Goal: Information Seeking & Learning: Learn about a topic

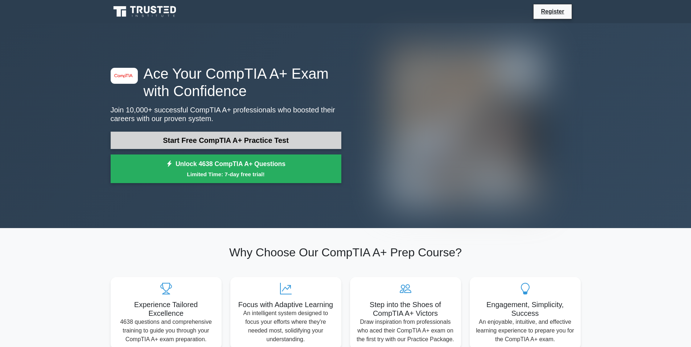
click at [193, 140] on link "Start Free CompTIA A+ Practice Test" at bounding box center [226, 140] width 231 height 17
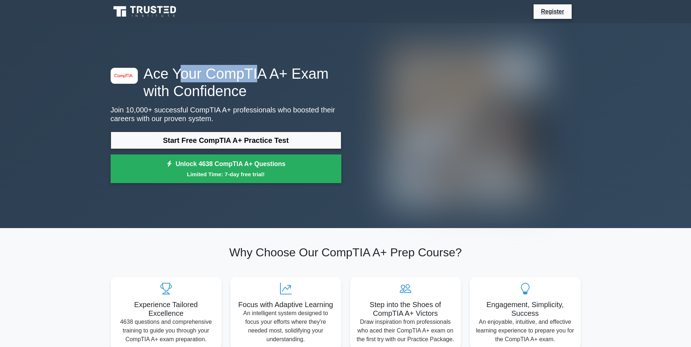
drag, startPoint x: 190, startPoint y: 74, endPoint x: 250, endPoint y: 76, distance: 59.9
click at [250, 76] on h1 "Ace Your CompTIA A+ Exam with Confidence" at bounding box center [226, 82] width 231 height 35
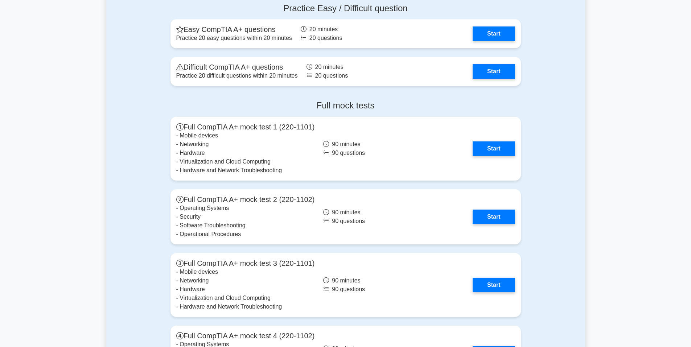
scroll to position [1488, 0]
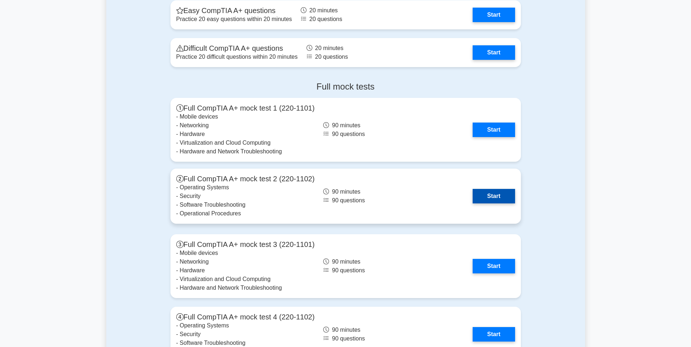
click at [508, 194] on link "Start" at bounding box center [494, 196] width 42 height 15
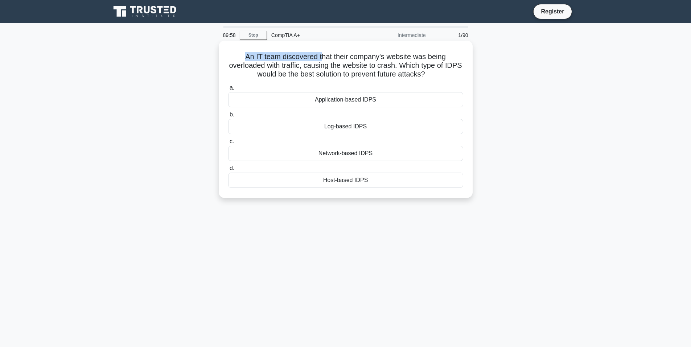
drag, startPoint x: 240, startPoint y: 46, endPoint x: 322, endPoint y: 59, distance: 83.3
click at [322, 59] on div "An IT team discovered that their company's website was being overloaded with tr…" at bounding box center [346, 120] width 248 height 152
click at [371, 63] on h5 "An IT team discovered that their company's website was being overloaded with tr…" at bounding box center [346, 65] width 237 height 27
drag, startPoint x: 262, startPoint y: 64, endPoint x: 397, endPoint y: 58, distance: 134.7
click at [397, 58] on h5 "An IT team discovered that their company's website was being overloaded with tr…" at bounding box center [346, 65] width 237 height 27
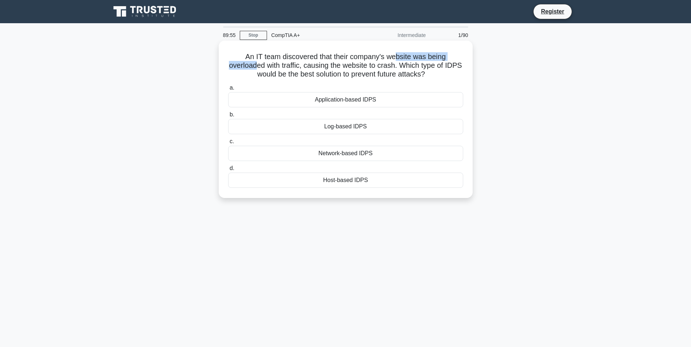
click at [397, 58] on h5 "An IT team discovered that their company's website was being overloaded with tr…" at bounding box center [346, 65] width 237 height 27
drag, startPoint x: 435, startPoint y: 59, endPoint x: 252, endPoint y: 56, distance: 182.9
click at [254, 56] on h5 "An IT team discovered that their company's website was being overloaded with tr…" at bounding box center [346, 65] width 237 height 27
click at [251, 56] on h5 "An IT team discovered that their company's website was being overloaded with tr…" at bounding box center [346, 65] width 237 height 27
click at [332, 152] on div "Network-based IDPS" at bounding box center [345, 153] width 235 height 15
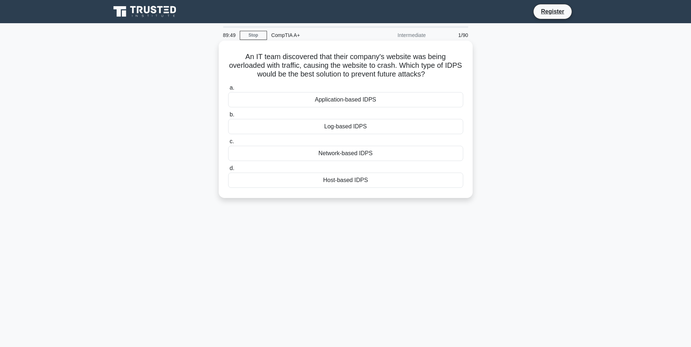
click at [228, 144] on input "c. Network-based IDPS" at bounding box center [228, 141] width 0 height 5
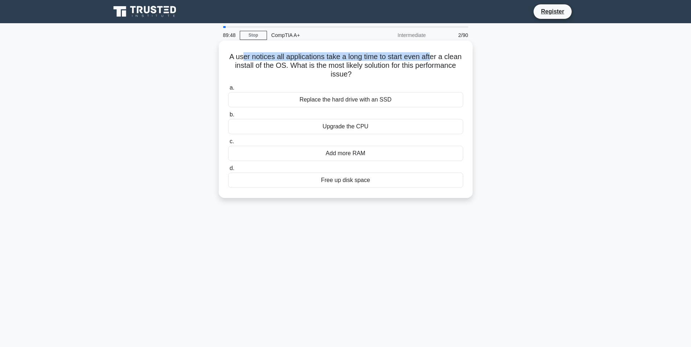
drag, startPoint x: 273, startPoint y: 56, endPoint x: 442, endPoint y: 54, distance: 169.5
click at [442, 54] on h5 "A user notices all applications take a long time to start even after a clean in…" at bounding box center [346, 65] width 237 height 27
drag, startPoint x: 287, startPoint y: 57, endPoint x: 416, endPoint y: 58, distance: 128.8
click at [416, 58] on h5 "A user notices all applications take a long time to start even after a clean in…" at bounding box center [346, 65] width 237 height 27
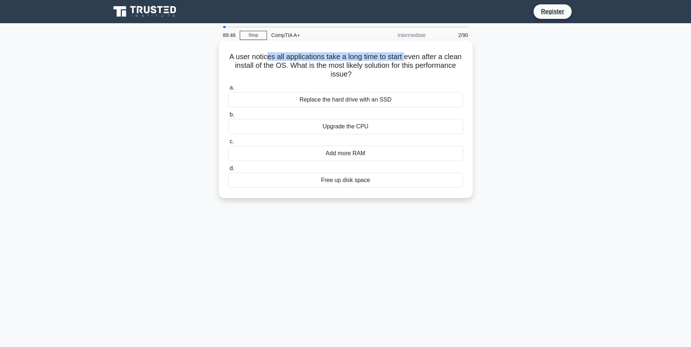
click at [416, 58] on h5 "A user notices all applications take a long time to start even after a clean in…" at bounding box center [346, 65] width 237 height 27
drag, startPoint x: 349, startPoint y: 53, endPoint x: 446, endPoint y: 61, distance: 97.2
click at [446, 61] on h5 "A user notices all applications take a long time to start even after a clean in…" at bounding box center [346, 65] width 237 height 27
drag, startPoint x: 446, startPoint y: 61, endPoint x: 312, endPoint y: 70, distance: 134.2
click at [445, 61] on h5 "A user notices all applications take a long time to start even after a clean in…" at bounding box center [346, 65] width 237 height 27
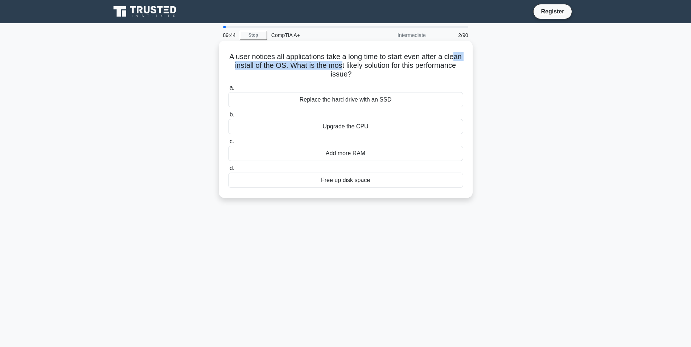
drag, startPoint x: 252, startPoint y: 62, endPoint x: 372, endPoint y: 64, distance: 119.8
click at [372, 64] on h5 "A user notices all applications take a long time to start even after a clean in…" at bounding box center [346, 65] width 237 height 27
drag, startPoint x: 343, startPoint y: 67, endPoint x: 405, endPoint y: 69, distance: 62.8
click at [405, 69] on h5 "A user notices all applications take a long time to start even after a clean in…" at bounding box center [346, 65] width 237 height 27
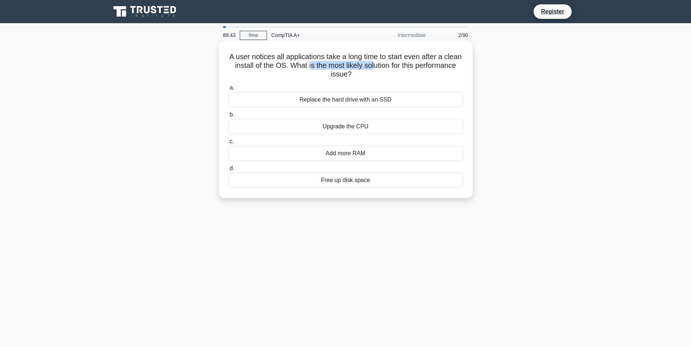
click at [405, 69] on h5 "A user notices all applications take a long time to start even after a clean in…" at bounding box center [346, 65] width 237 height 27
click at [325, 104] on div "Replace the hard drive with an SSD" at bounding box center [345, 99] width 235 height 15
click at [228, 90] on input "a. Replace the hard drive with an SSD" at bounding box center [228, 88] width 0 height 5
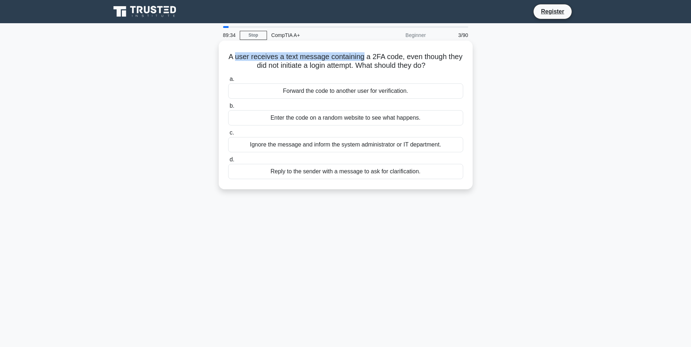
drag, startPoint x: 245, startPoint y: 61, endPoint x: 373, endPoint y: 61, distance: 127.7
click at [373, 61] on h5 "A user receives a text message containing a 2FA code, even though they did not …" at bounding box center [346, 61] width 237 height 18
click at [258, 44] on div "A user receives a text message containing a 2FA code, even though they did not …" at bounding box center [346, 115] width 248 height 143
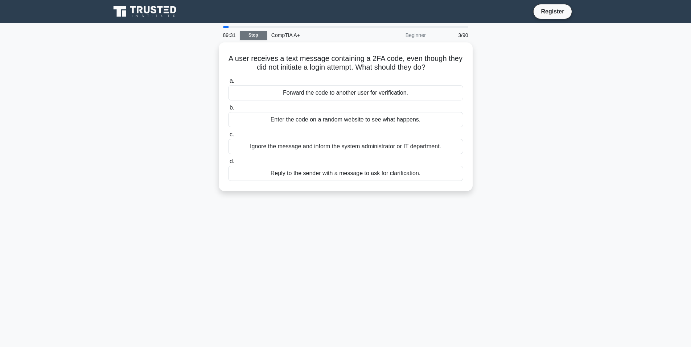
click at [259, 39] on link "Stop" at bounding box center [253, 35] width 27 height 9
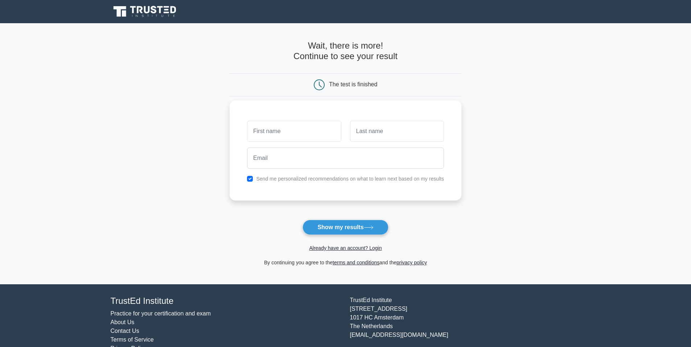
click at [310, 131] on input "text" at bounding box center [294, 131] width 94 height 21
click at [294, 139] on input "text" at bounding box center [294, 131] width 94 height 21
type input "[PERSON_NAME]"
click at [364, 130] on input "text" at bounding box center [397, 131] width 94 height 21
type input "Schultz"
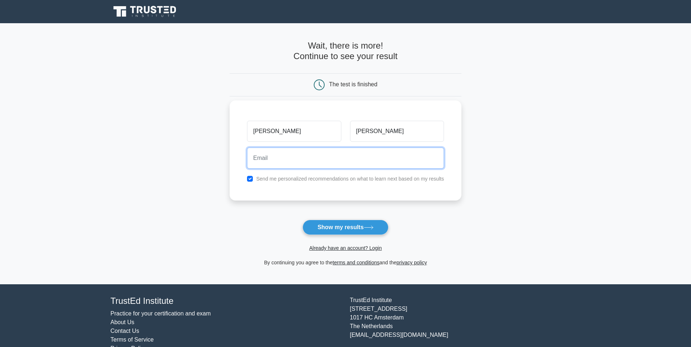
click at [310, 157] on input "email" at bounding box center [345, 158] width 197 height 21
type input "ohschultz07@gmail.com"
click at [303, 220] on button "Show my results" at bounding box center [346, 227] width 86 height 15
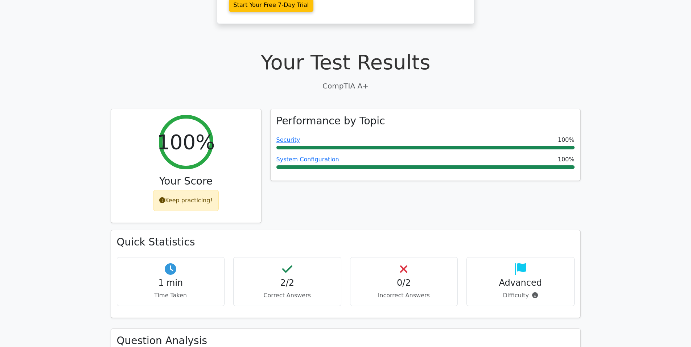
scroll to position [181, 0]
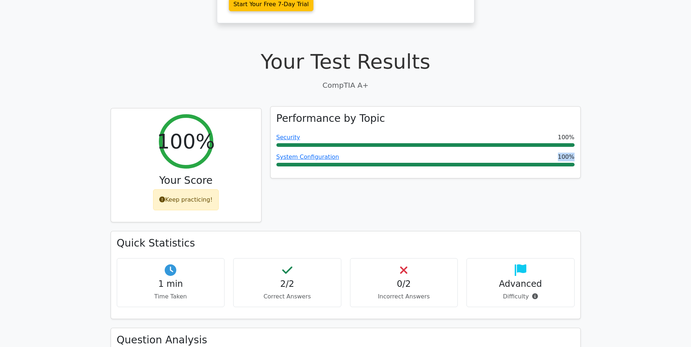
drag, startPoint x: 392, startPoint y: 142, endPoint x: 351, endPoint y: 134, distance: 41.6
click at [351, 134] on div "Performance by Topic Security 100% System Configuration 100%" at bounding box center [426, 143] width 310 height 72
click at [332, 121] on div "Performance by Topic Security 100% System Configuration 100%" at bounding box center [426, 143] width 310 height 72
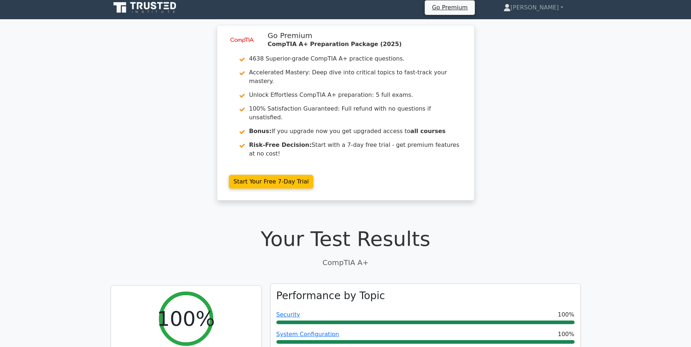
scroll to position [0, 0]
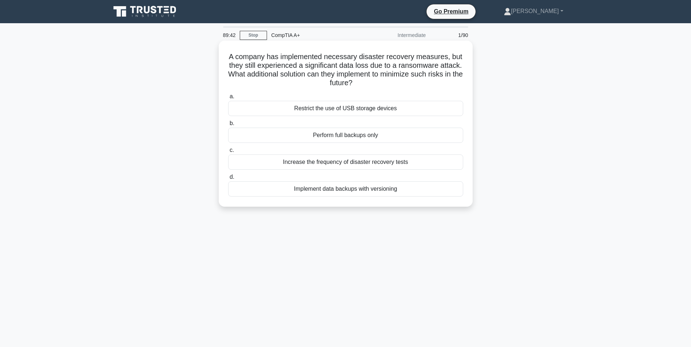
click at [328, 77] on h5 "A company has implemented necessary disaster recovery measures, but they still …" at bounding box center [346, 70] width 237 height 36
drag, startPoint x: 339, startPoint y: 79, endPoint x: 447, endPoint y: 75, distance: 108.2
click at [444, 76] on h5 "A company has implemented necessary disaster recovery measures, but they still …" at bounding box center [346, 70] width 237 height 36
click at [447, 75] on h5 "A company has implemented necessary disaster recovery measures, but they still …" at bounding box center [346, 70] width 237 height 36
drag, startPoint x: 261, startPoint y: 70, endPoint x: 427, endPoint y: 74, distance: 166.2
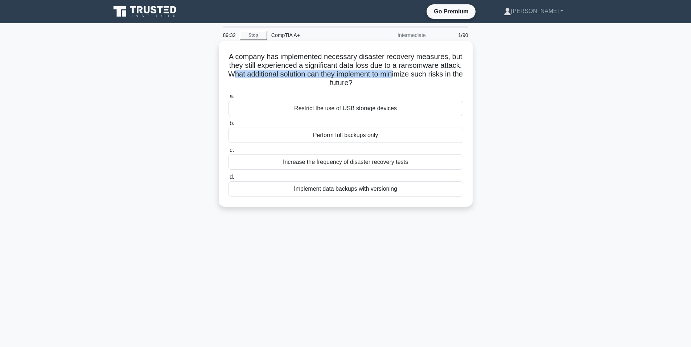
click at [427, 74] on h5 "A company has implemented necessary disaster recovery measures, but they still …" at bounding box center [346, 70] width 237 height 36
drag, startPoint x: 270, startPoint y: 75, endPoint x: 405, endPoint y: 74, distance: 135.0
click at [405, 74] on h5 "A company has implemented necessary disaster recovery measures, but they still …" at bounding box center [346, 70] width 237 height 36
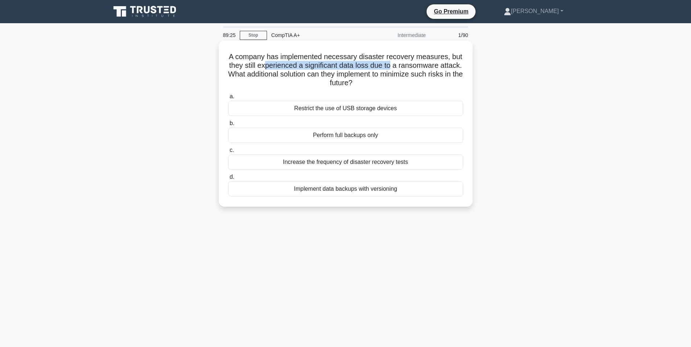
drag, startPoint x: 277, startPoint y: 66, endPoint x: 402, endPoint y: 67, distance: 125.6
click at [402, 67] on h5 "A company has implemented necessary disaster recovery measures, but they still …" at bounding box center [346, 70] width 237 height 36
click at [330, 191] on div "Implement data backups with versioning" at bounding box center [345, 188] width 235 height 15
click at [228, 180] on input "d. Implement data backups with versioning" at bounding box center [228, 177] width 0 height 5
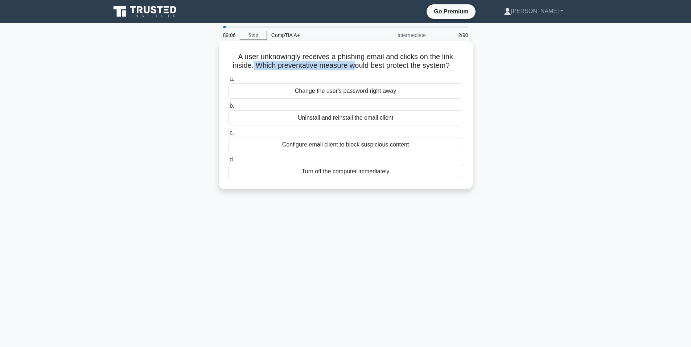
drag, startPoint x: 253, startPoint y: 61, endPoint x: 352, endPoint y: 63, distance: 99.8
click at [352, 63] on h5 "A user unknowingly receives a phishing email and clicks on the link inside. Whi…" at bounding box center [346, 61] width 237 height 18
drag, startPoint x: 285, startPoint y: 69, endPoint x: 393, endPoint y: 70, distance: 107.8
click at [393, 70] on h5 "A user unknowingly receives a phishing email and clicks on the link inside. Whi…" at bounding box center [346, 61] width 237 height 18
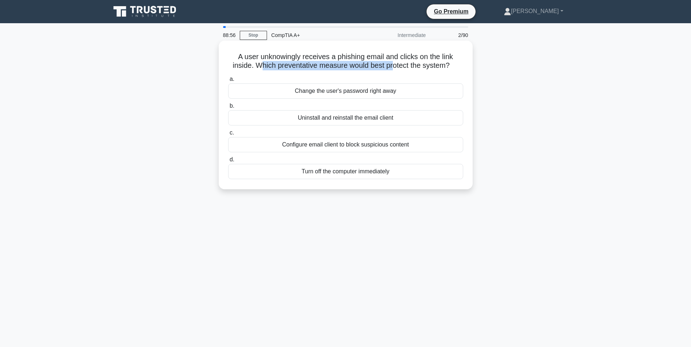
click at [393, 70] on h5 "A user unknowingly receives a phishing email and clicks on the link inside. Whi…" at bounding box center [346, 61] width 237 height 18
click at [304, 168] on div "Turn off the computer immediately" at bounding box center [345, 171] width 235 height 15
click at [228, 162] on input "d. Turn off the computer immediately" at bounding box center [228, 159] width 0 height 5
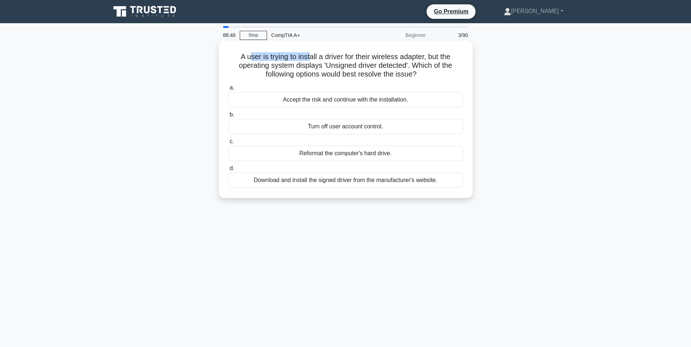
drag, startPoint x: 247, startPoint y: 58, endPoint x: 309, endPoint y: 61, distance: 62.5
click at [309, 61] on h5 "A user is trying to install a driver for their wireless adapter, but the operat…" at bounding box center [346, 65] width 237 height 27
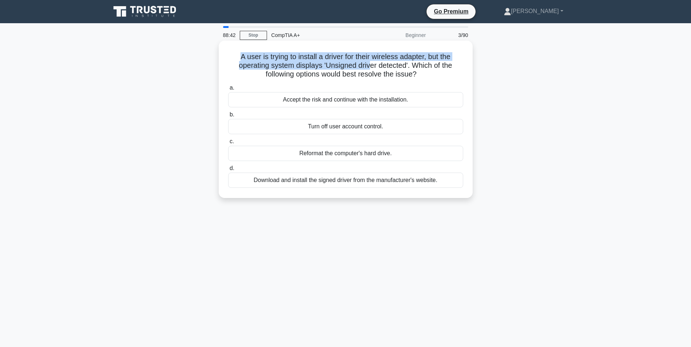
drag, startPoint x: 233, startPoint y: 52, endPoint x: 371, endPoint y: 64, distance: 139.1
click at [371, 64] on div "A user is trying to install a driver for their wireless adapter, but the operat…" at bounding box center [346, 120] width 248 height 152
click at [371, 64] on h5 "A user is trying to install a driver for their wireless adapter, but the operat…" at bounding box center [346, 65] width 237 height 27
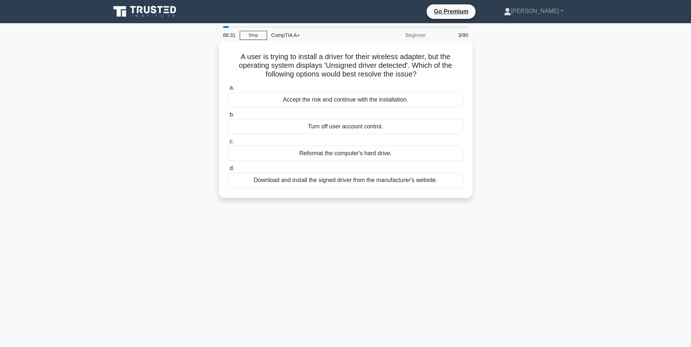
click at [311, 182] on div "Download and install the signed driver from the manufacturer's website." at bounding box center [345, 180] width 235 height 15
click at [228, 171] on input "d. Download and install the signed driver from the manufacturer's website." at bounding box center [228, 168] width 0 height 5
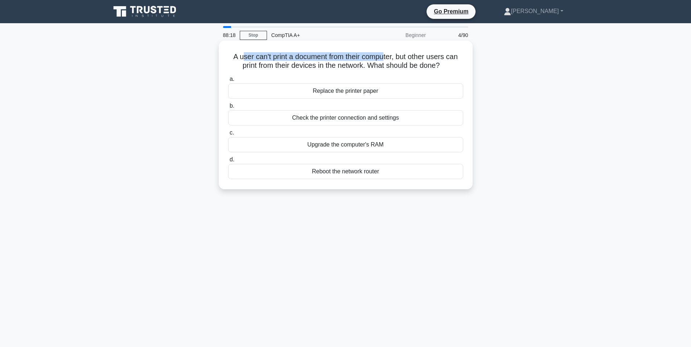
drag, startPoint x: 240, startPoint y: 56, endPoint x: 387, endPoint y: 61, distance: 147.8
click at [387, 61] on h5 "A user can't print a document from their computer, but other users can print fr…" at bounding box center [346, 61] width 237 height 18
click at [317, 116] on div "Check the printer connection and settings" at bounding box center [345, 117] width 235 height 15
click at [228, 109] on input "b. Check the printer connection and settings" at bounding box center [228, 106] width 0 height 5
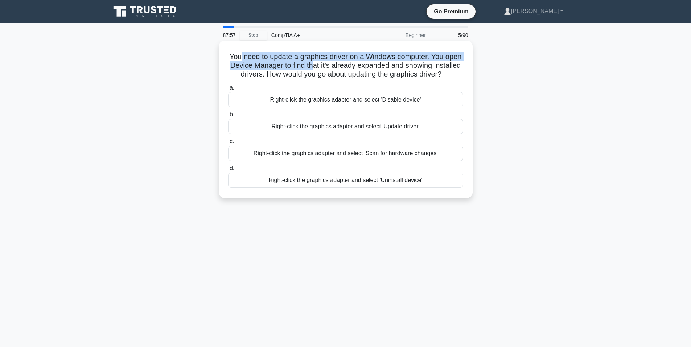
drag, startPoint x: 246, startPoint y: 60, endPoint x: 340, endPoint y: 62, distance: 93.3
click at [337, 64] on h5 "You need to update a graphics driver on a Windows computer. You open Device Man…" at bounding box center [346, 65] width 237 height 27
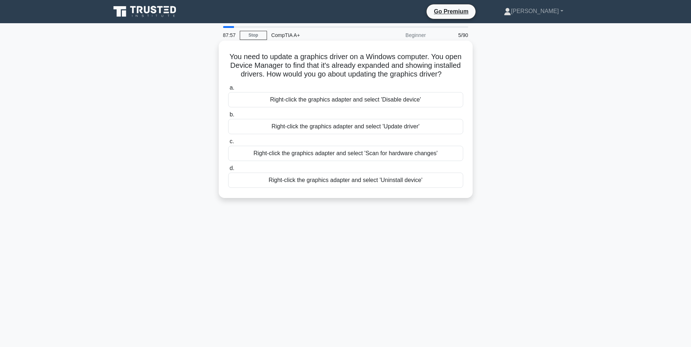
click at [342, 62] on h5 "You need to update a graphics driver on a Windows computer. You open Device Man…" at bounding box center [346, 65] width 237 height 27
click at [312, 134] on div "Right-click the graphics adapter and select 'Update driver'" at bounding box center [345, 126] width 235 height 15
click at [228, 117] on input "b. Right-click the graphics adapter and select 'Update driver'" at bounding box center [228, 114] width 0 height 5
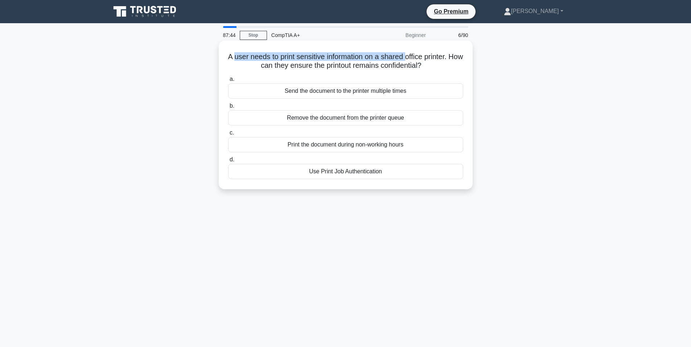
drag, startPoint x: 275, startPoint y: 57, endPoint x: 417, endPoint y: 58, distance: 141.2
click at [417, 58] on h5 "A user needs to print sensitive information on a shared office printer. How can…" at bounding box center [346, 61] width 237 height 18
drag, startPoint x: 260, startPoint y: 66, endPoint x: 409, endPoint y: 66, distance: 149.5
click at [409, 66] on h5 "A user needs to print sensitive information on a shared office printer. How can…" at bounding box center [346, 61] width 237 height 18
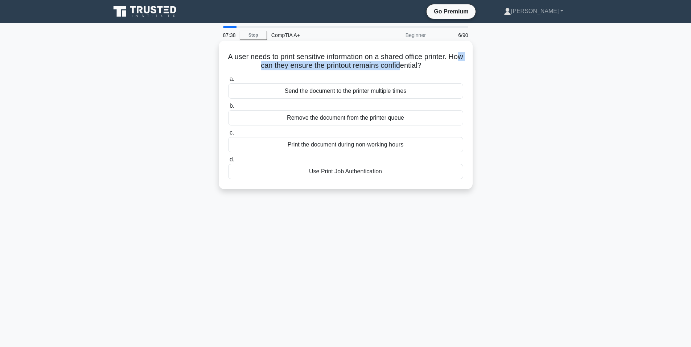
click at [409, 66] on h5 "A user needs to print sensitive information on a shared office printer. How can…" at bounding box center [346, 61] width 237 height 18
click at [325, 173] on div "Use Print Job Authentication" at bounding box center [345, 171] width 235 height 15
click at [228, 162] on input "d. Use Print Job Authentication" at bounding box center [228, 159] width 0 height 5
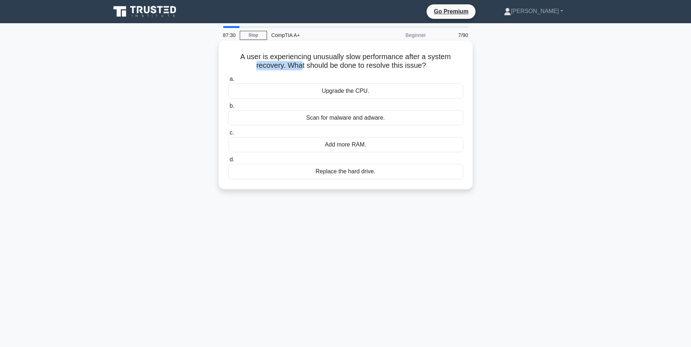
drag, startPoint x: 223, startPoint y: 63, endPoint x: 301, endPoint y: 64, distance: 78.0
click at [301, 64] on div "A user is experiencing unusually slow performance after a system recovery. What…" at bounding box center [346, 115] width 248 height 143
click at [299, 58] on h5 "A user is experiencing unusually slow performance after a system recovery. What…" at bounding box center [346, 61] width 237 height 18
drag, startPoint x: 251, startPoint y: 51, endPoint x: 410, endPoint y: 56, distance: 159.0
click at [410, 56] on div "A user is experiencing unusually slow performance after a system recovery. What…" at bounding box center [346, 115] width 248 height 143
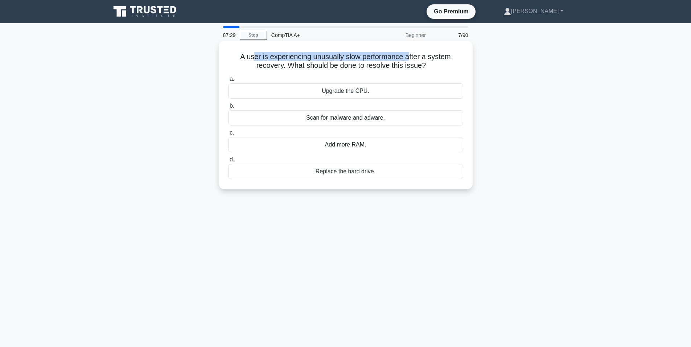
click at [410, 56] on h5 "A user is experiencing unusually slow performance after a system recovery. What…" at bounding box center [346, 61] width 237 height 18
drag, startPoint x: 285, startPoint y: 69, endPoint x: 392, endPoint y: 69, distance: 107.1
click at [392, 69] on h5 "A user is experiencing unusually slow performance after a system recovery. What…" at bounding box center [346, 61] width 237 height 18
click at [334, 114] on div "Scan for malware and adware." at bounding box center [345, 117] width 235 height 15
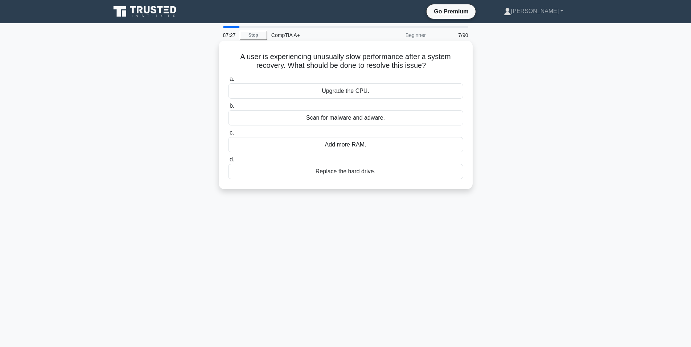
click at [228, 109] on input "b. Scan for malware and adware." at bounding box center [228, 106] width 0 height 5
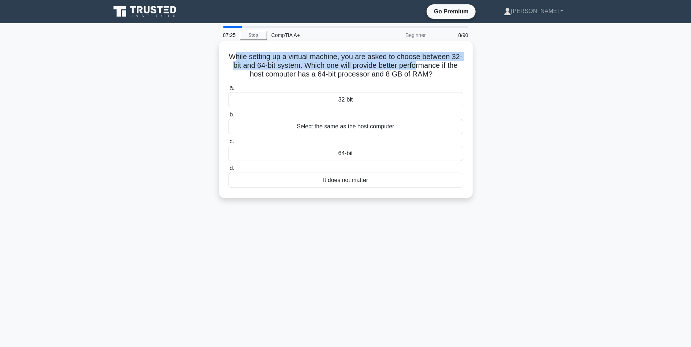
drag, startPoint x: 244, startPoint y: 50, endPoint x: 430, endPoint y: 62, distance: 186.6
click at [430, 62] on div "While setting up a virtual machine, you are asked to choose between 32-bit and …" at bounding box center [346, 120] width 248 height 152
click at [430, 62] on h5 "While setting up a virtual machine, you are asked to choose between 32-bit and …" at bounding box center [346, 65] width 237 height 27
drag, startPoint x: 271, startPoint y: 66, endPoint x: 430, endPoint y: 64, distance: 159.3
click at [430, 64] on h5 "While setting up a virtual machine, you are asked to choose between 32-bit and …" at bounding box center [346, 65] width 237 height 27
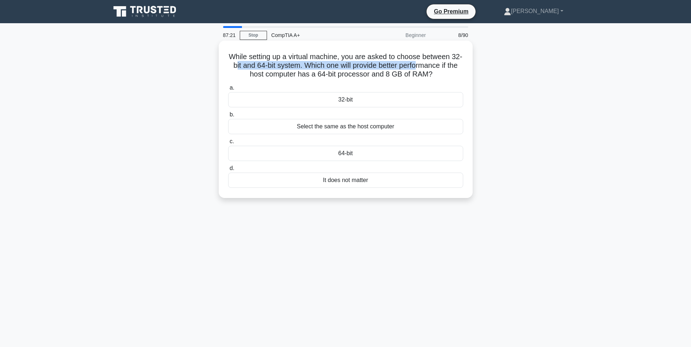
click at [430, 64] on h5 "While setting up a virtual machine, you are asked to choose between 32-bit and …" at bounding box center [346, 65] width 237 height 27
drag, startPoint x: 309, startPoint y: 74, endPoint x: 370, endPoint y: 75, distance: 61.0
click at [369, 73] on h5 "While setting up a virtual machine, you are asked to choose between 32-bit and …" at bounding box center [346, 65] width 237 height 27
click at [348, 156] on div "64-bit" at bounding box center [345, 153] width 235 height 15
click at [228, 144] on input "c. 64-bit" at bounding box center [228, 141] width 0 height 5
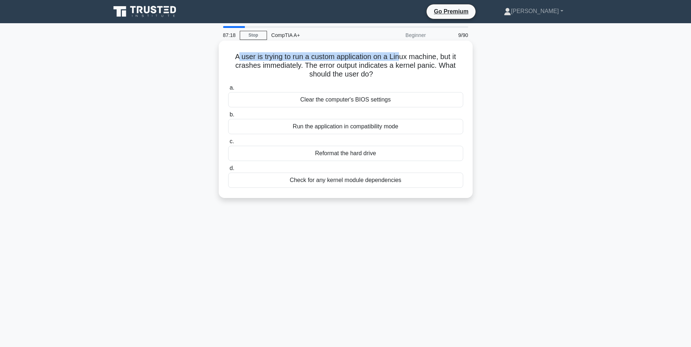
drag, startPoint x: 236, startPoint y: 53, endPoint x: 402, endPoint y: 60, distance: 166.3
click at [402, 60] on h5 "A user is trying to run a custom application on a Linux machine, but it crashes…" at bounding box center [346, 65] width 237 height 27
click at [316, 184] on div "Check for any kernel module dependencies" at bounding box center [345, 180] width 235 height 15
click at [228, 171] on input "d. Check for any kernel module dependencies" at bounding box center [228, 168] width 0 height 5
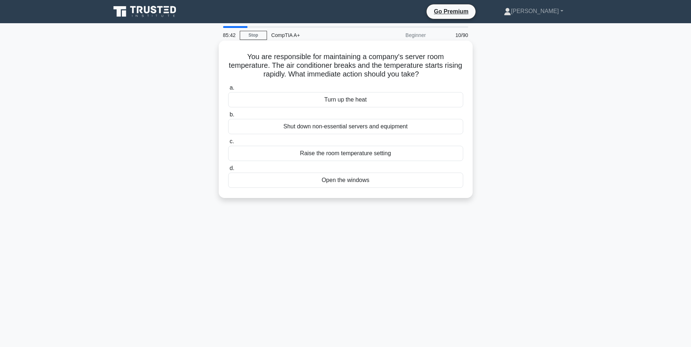
drag, startPoint x: 261, startPoint y: 68, endPoint x: 443, endPoint y: 73, distance: 182.2
click at [443, 73] on h5 "You are responsible for maintaining a company's server room temperature. The ai…" at bounding box center [346, 65] width 237 height 27
click at [418, 74] on h5 "You are responsible for maintaining a company's server room temperature. The ai…" at bounding box center [346, 65] width 237 height 27
click at [384, 74] on h5 "You are responsible for maintaining a company's server room temperature. The ai…" at bounding box center [346, 65] width 237 height 27
click at [330, 130] on div "Shut down non-essential servers and equipment" at bounding box center [345, 126] width 235 height 15
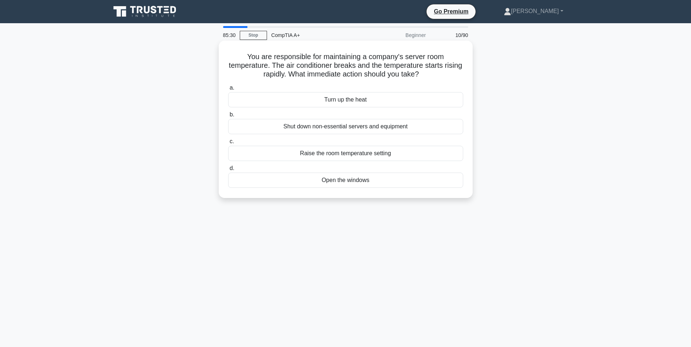
click at [228, 117] on input "b. Shut down non-essential servers and equipment" at bounding box center [228, 114] width 0 height 5
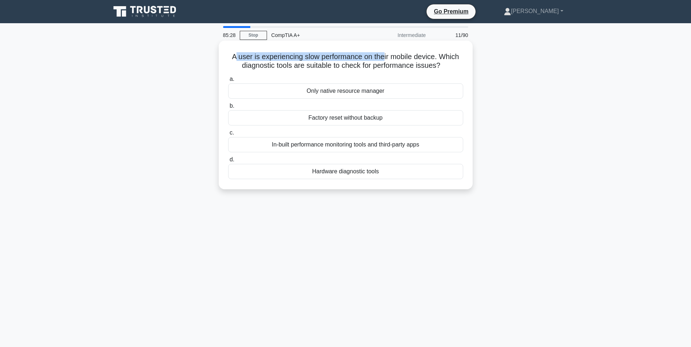
drag, startPoint x: 232, startPoint y: 54, endPoint x: 384, endPoint y: 46, distance: 151.9
click at [384, 46] on div "A user is experiencing slow performance on their mobile device. Which diagnosti…" at bounding box center [346, 115] width 248 height 143
drag, startPoint x: 297, startPoint y: 61, endPoint x: 406, endPoint y: 56, distance: 109.7
click at [406, 56] on h5 "A user is experiencing slow performance on their mobile device. Which diagnosti…" at bounding box center [346, 61] width 237 height 18
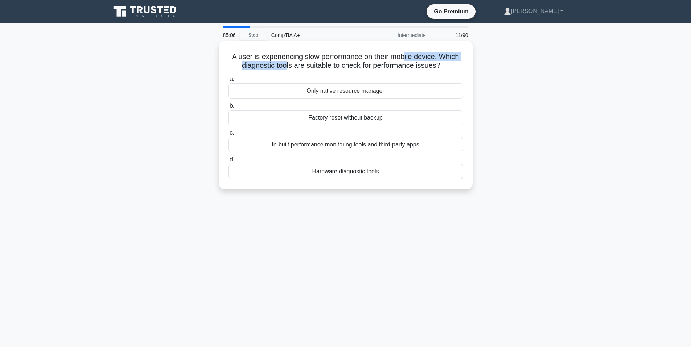
click at [406, 56] on h5 "A user is experiencing slow performance on their mobile device. Which diagnosti…" at bounding box center [346, 61] width 237 height 18
drag, startPoint x: 260, startPoint y: 72, endPoint x: 285, endPoint y: 68, distance: 25.7
click at [285, 68] on div "A user is experiencing slow performance on their mobile device. Which diagnosti…" at bounding box center [346, 115] width 248 height 143
click at [270, 66] on h5 "A user is experiencing slow performance on their mobile device. Which diagnosti…" at bounding box center [346, 61] width 237 height 18
drag, startPoint x: 265, startPoint y: 64, endPoint x: 447, endPoint y: 67, distance: 182.6
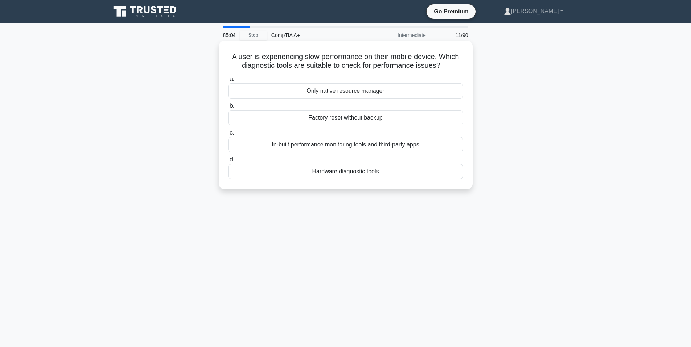
click at [447, 67] on h5 "A user is experiencing slow performance on their mobile device. Which diagnosti…" at bounding box center [346, 61] width 237 height 18
click at [423, 66] on h5 "A user is experiencing slow performance on their mobile device. Which diagnosti…" at bounding box center [346, 61] width 237 height 18
drag, startPoint x: 431, startPoint y: 66, endPoint x: 251, endPoint y: 66, distance: 179.6
click at [251, 66] on h5 "A user is experiencing slow performance on their mobile device. Which diagnosti…" at bounding box center [346, 61] width 237 height 18
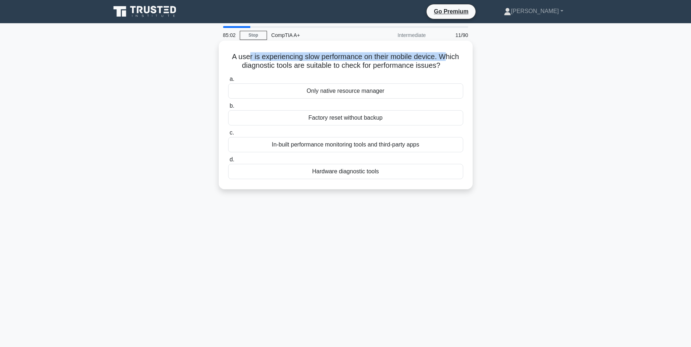
drag, startPoint x: 247, startPoint y: 58, endPoint x: 451, endPoint y: 58, distance: 203.6
click at [451, 58] on h5 "A user is experiencing slow performance on their mobile device. Which diagnosti…" at bounding box center [346, 61] width 237 height 18
click at [453, 58] on h5 "A user is experiencing slow performance on their mobile device. Which diagnosti…" at bounding box center [346, 61] width 237 height 18
drag, startPoint x: 420, startPoint y: 65, endPoint x: 255, endPoint y: 66, distance: 164.4
click at [255, 66] on h5 "A user is experiencing slow performance on their mobile device. Which diagnosti…" at bounding box center [346, 61] width 237 height 18
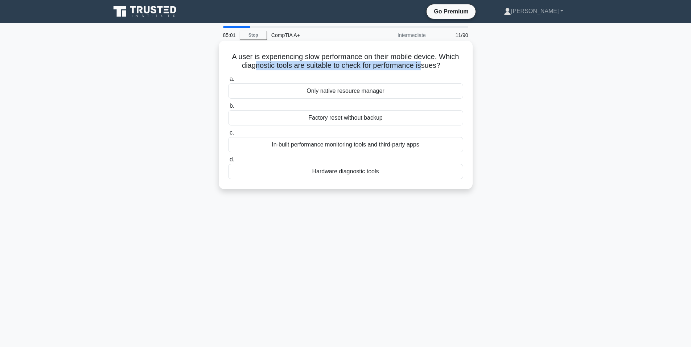
click at [255, 66] on h5 "A user is experiencing slow performance on their mobile device. Which diagnosti…" at bounding box center [346, 61] width 237 height 18
drag, startPoint x: 241, startPoint y: 57, endPoint x: 446, endPoint y: 56, distance: 205.4
click at [446, 56] on h5 "A user is experiencing slow performance on their mobile device. Which diagnosti…" at bounding box center [346, 61] width 237 height 18
drag, startPoint x: 264, startPoint y: 67, endPoint x: 433, endPoint y: 71, distance: 168.8
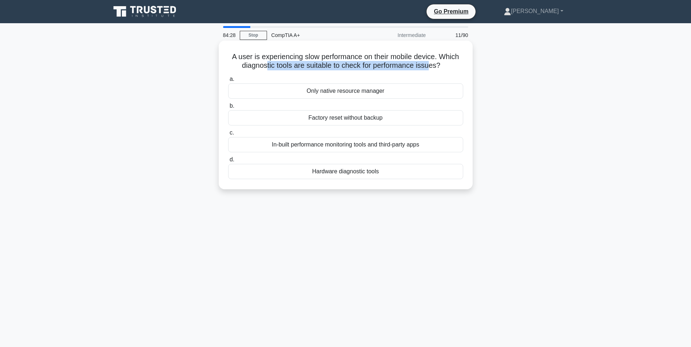
click at [433, 70] on h5 "A user is experiencing slow performance on their mobile device. Which diagnosti…" at bounding box center [346, 61] width 237 height 18
drag, startPoint x: 340, startPoint y: 58, endPoint x: 442, endPoint y: 58, distance: 101.6
click at [442, 58] on h5 "A user is experiencing slow performance on their mobile device. Which diagnosti…" at bounding box center [346, 61] width 237 height 18
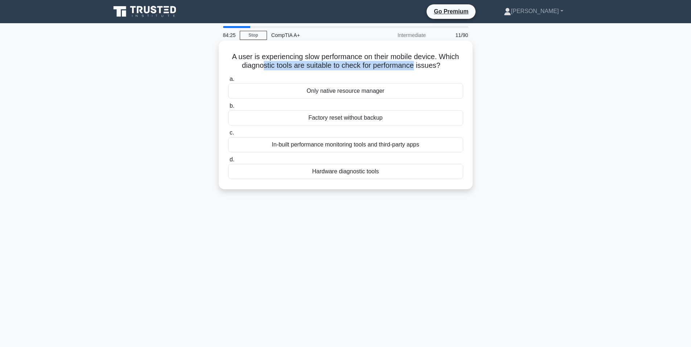
drag, startPoint x: 262, startPoint y: 63, endPoint x: 417, endPoint y: 67, distance: 154.6
click at [417, 67] on h5 "A user is experiencing slow performance on their mobile device. Which diagnosti…" at bounding box center [346, 61] width 237 height 18
click at [335, 145] on div "In-built performance monitoring tools and third-party apps" at bounding box center [345, 144] width 235 height 15
click at [228, 135] on input "c. In-built performance monitoring tools and third-party apps" at bounding box center [228, 133] width 0 height 5
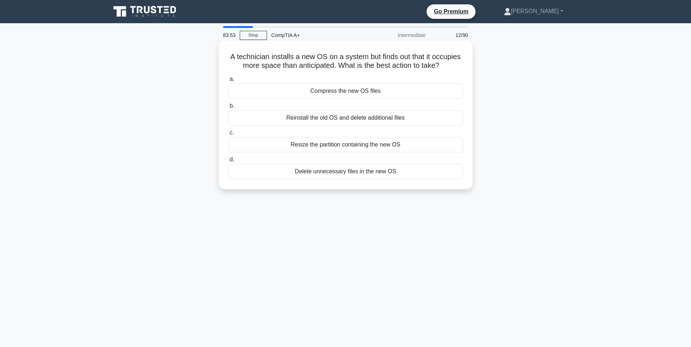
click at [341, 145] on div "Resize the partition containing the new OS" at bounding box center [345, 144] width 235 height 15
click at [228, 135] on input "c. Resize the partition containing the new OS" at bounding box center [228, 133] width 0 height 5
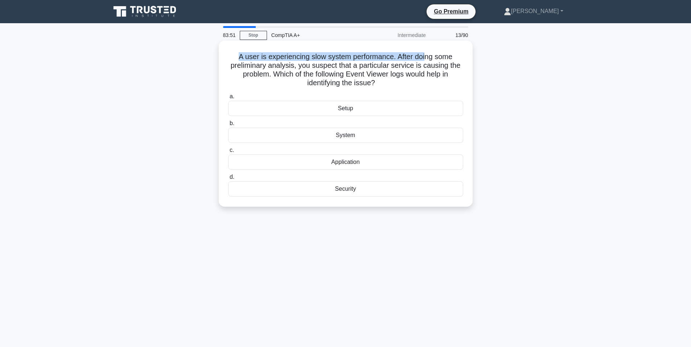
drag, startPoint x: 238, startPoint y: 55, endPoint x: 428, endPoint y: 58, distance: 190.2
click at [428, 58] on h5 "A user is experiencing slow system performance. After doing some preliminary an…" at bounding box center [346, 70] width 237 height 36
click at [430, 58] on h5 "A user is experiencing slow system performance. After doing some preliminary an…" at bounding box center [346, 70] width 237 height 36
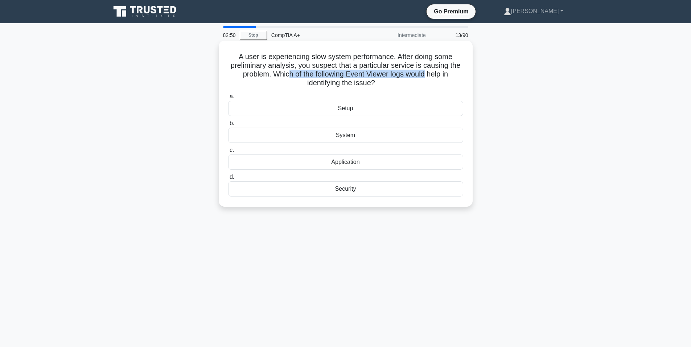
drag, startPoint x: 295, startPoint y: 73, endPoint x: 427, endPoint y: 77, distance: 132.5
click at [426, 77] on h5 "A user is experiencing slow system performance. After doing some preliminary an…" at bounding box center [346, 70] width 237 height 36
click at [427, 77] on h5 "A user is experiencing slow system performance. After doing some preliminary an…" at bounding box center [346, 70] width 237 height 36
click at [349, 163] on div "Application" at bounding box center [345, 162] width 235 height 15
click at [228, 153] on input "c. Application" at bounding box center [228, 150] width 0 height 5
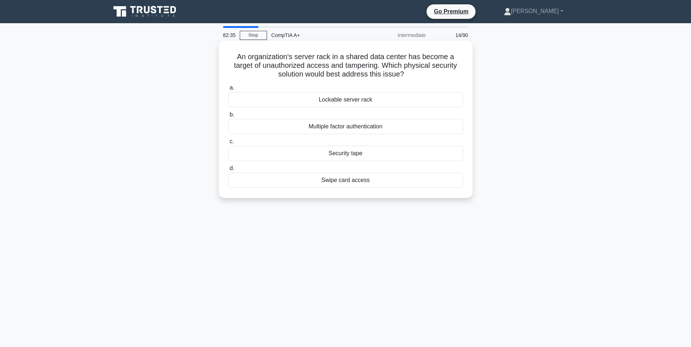
click at [326, 100] on div "Lockable server rack" at bounding box center [345, 99] width 235 height 15
click at [228, 90] on input "a. Lockable server rack" at bounding box center [228, 88] width 0 height 5
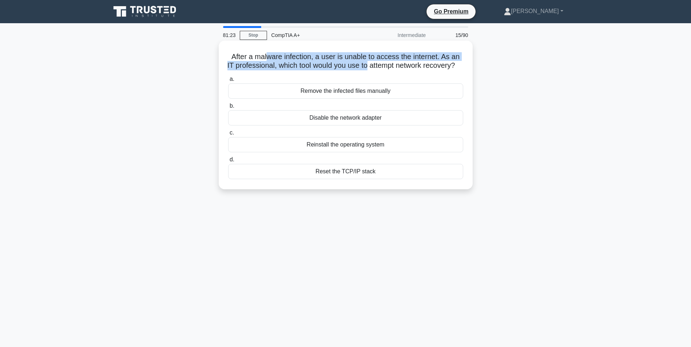
drag, startPoint x: 266, startPoint y: 53, endPoint x: 372, endPoint y: 66, distance: 107.4
click at [372, 66] on h5 "After a malware infection, a user is unable to access the internet. As an IT pr…" at bounding box center [346, 61] width 237 height 18
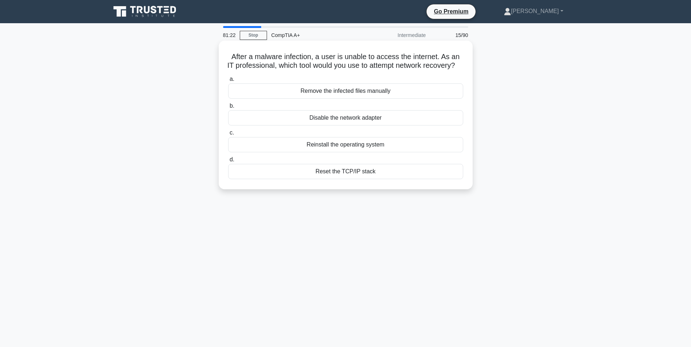
click at [321, 117] on label "b. Disable the network adapter" at bounding box center [345, 114] width 235 height 24
click at [228, 109] on input "b. Disable the network adapter" at bounding box center [228, 106] width 0 height 5
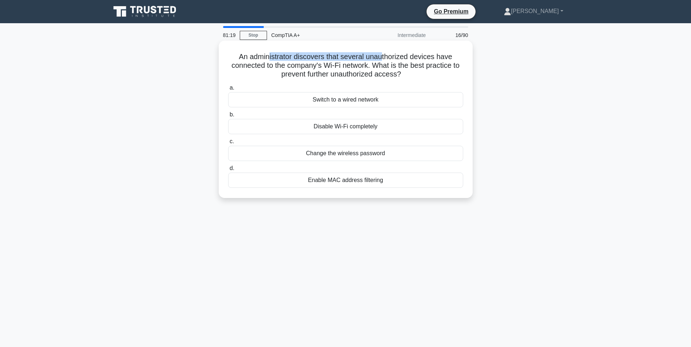
drag, startPoint x: 267, startPoint y: 54, endPoint x: 385, endPoint y: 60, distance: 117.3
click at [385, 60] on h5 "An administrator discovers that several unauthorized devices have connected to …" at bounding box center [346, 65] width 237 height 27
click at [337, 182] on div "Enable MAC address filtering" at bounding box center [345, 180] width 235 height 15
click at [228, 171] on input "d. Enable MAC address filtering" at bounding box center [228, 168] width 0 height 5
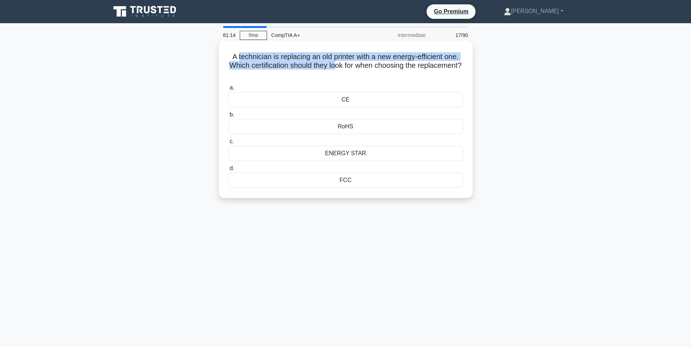
drag, startPoint x: 244, startPoint y: 58, endPoint x: 359, endPoint y: 66, distance: 114.9
click at [357, 66] on h5 "A technician is replacing an old printer with a new energy-efficient one. Which…" at bounding box center [346, 65] width 237 height 27
click at [359, 66] on h5 "A technician is replacing an old printer with a new energy-efficient one. Which…" at bounding box center [346, 65] width 237 height 27
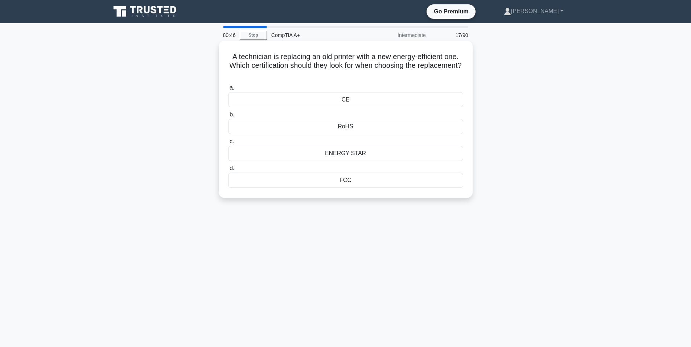
click at [355, 151] on div "ENERGY STAR" at bounding box center [345, 153] width 235 height 15
click at [352, 153] on div "ENERGY STAR" at bounding box center [345, 153] width 235 height 15
click at [228, 144] on input "c. ENERGY STAR" at bounding box center [228, 141] width 0 height 5
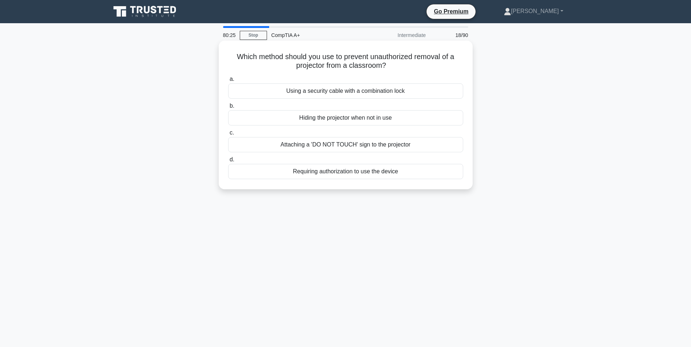
click at [336, 94] on div "Using a security cable with a combination lock" at bounding box center [345, 90] width 235 height 15
click at [228, 82] on input "a. Using a security cable with a combination lock" at bounding box center [228, 79] width 0 height 5
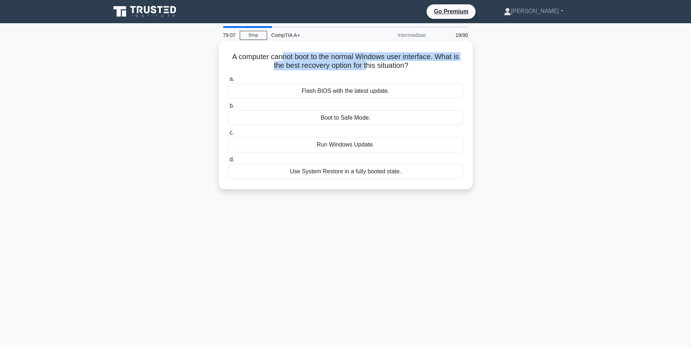
drag, startPoint x: 331, startPoint y: 66, endPoint x: 369, endPoint y: 70, distance: 38.3
click at [369, 70] on h5 "A computer cannot boot to the normal Windows user interface. What is the best r…" at bounding box center [346, 61] width 237 height 18
click at [324, 120] on div "Boot to Safe Mode." at bounding box center [345, 117] width 235 height 15
click at [228, 109] on input "b. Boot to Safe Mode." at bounding box center [228, 106] width 0 height 5
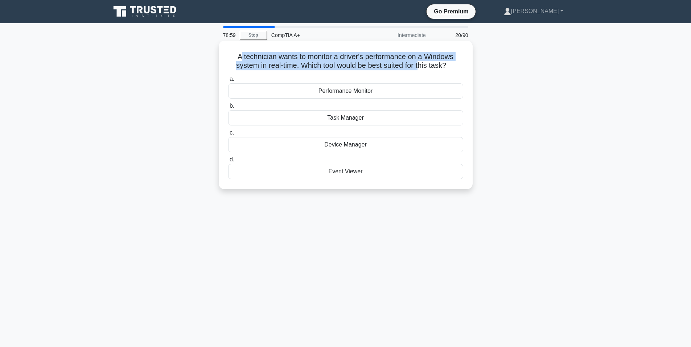
drag, startPoint x: 239, startPoint y: 61, endPoint x: 421, endPoint y: 64, distance: 182.2
click at [421, 64] on h5 "A technician wants to monitor a driver's performance on a Windows system in rea…" at bounding box center [346, 61] width 237 height 18
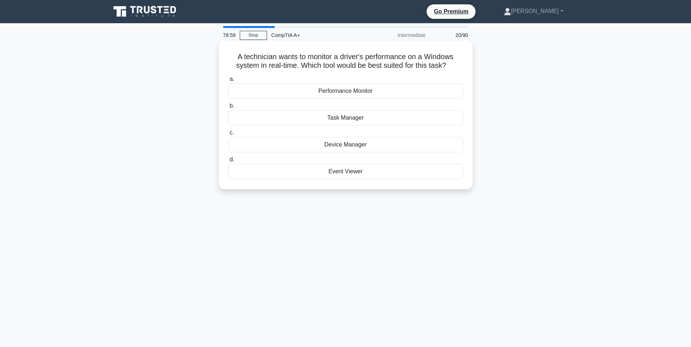
click at [425, 62] on h5 "A technician wants to monitor a driver's performance on a Windows system in rea…" at bounding box center [346, 61] width 237 height 18
click at [367, 114] on div "Task Manager" at bounding box center [345, 117] width 235 height 15
click at [228, 109] on input "b. Task Manager" at bounding box center [228, 106] width 0 height 5
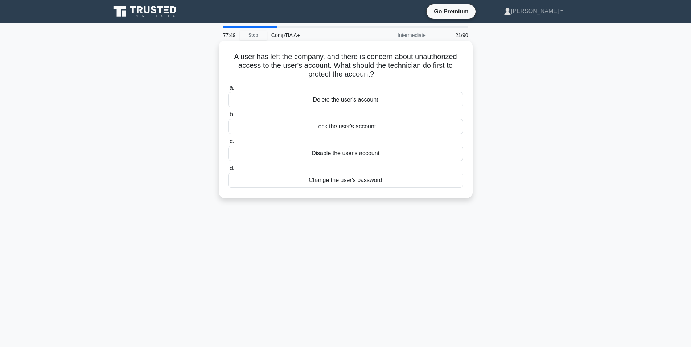
click at [355, 155] on div "Disable the user's account" at bounding box center [345, 153] width 235 height 15
click at [228, 144] on input "c. Disable the user's account" at bounding box center [228, 141] width 0 height 5
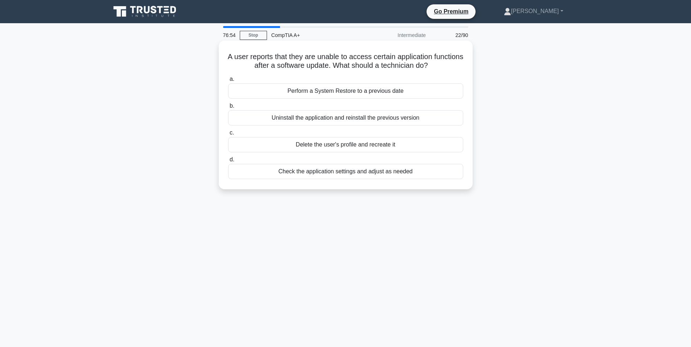
click at [321, 179] on div "Check the application settings and adjust as needed" at bounding box center [345, 171] width 235 height 15
click at [228, 162] on input "d. Check the application settings and adjust as needed" at bounding box center [228, 159] width 0 height 5
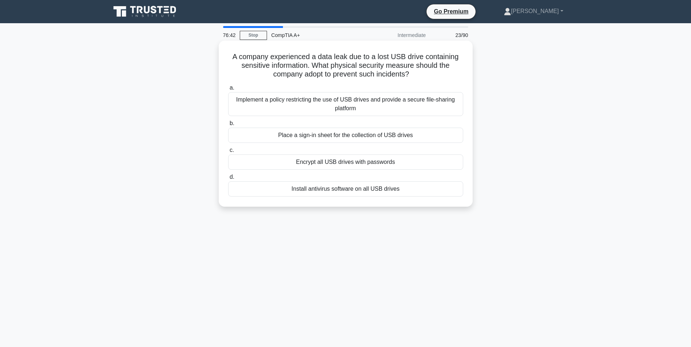
click at [291, 165] on div "Encrypt all USB drives with passwords" at bounding box center [345, 162] width 235 height 15
click at [228, 153] on input "c. Encrypt all USB drives with passwords" at bounding box center [228, 150] width 0 height 5
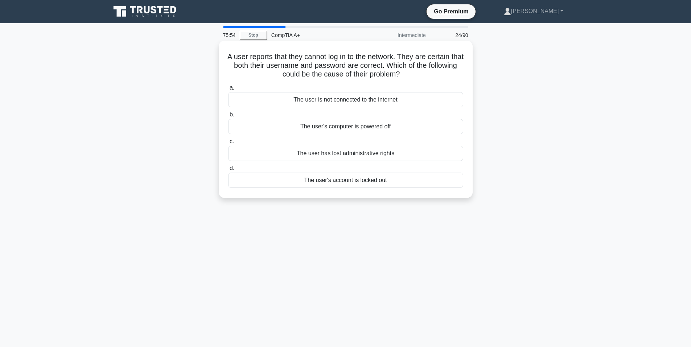
click at [318, 99] on div "The user is not connected to the internet" at bounding box center [345, 99] width 235 height 15
click at [228, 90] on input "a. The user is not connected to the internet" at bounding box center [228, 88] width 0 height 5
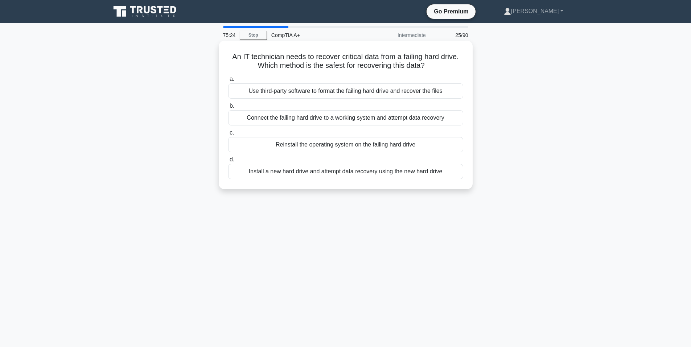
click at [273, 120] on div "Connect the failing hard drive to a working system and attempt data recovery" at bounding box center [345, 117] width 235 height 15
click at [228, 109] on input "b. Connect the failing hard drive to a working system and attempt data recovery" at bounding box center [228, 106] width 0 height 5
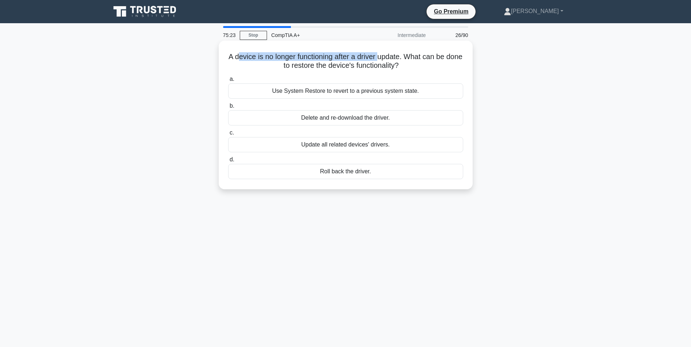
drag, startPoint x: 245, startPoint y: 58, endPoint x: 389, endPoint y: 58, distance: 144.8
click at [389, 58] on h5 "A device is no longer functioning after a driver update. What can be done to re…" at bounding box center [346, 61] width 237 height 18
click at [390, 58] on h5 "A device is no longer functioning after a driver update. What can be done to re…" at bounding box center [346, 61] width 237 height 18
drag, startPoint x: 259, startPoint y: 57, endPoint x: 418, endPoint y: 51, distance: 159.8
click at [418, 51] on div "A device is no longer functioning after a driver update. What can be done to re…" at bounding box center [346, 115] width 248 height 143
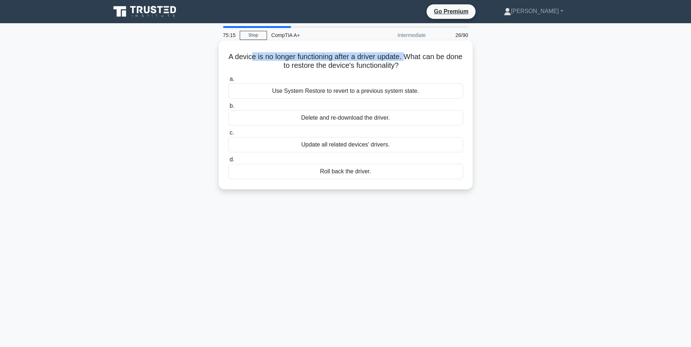
click at [418, 51] on div "A device is no longer functioning after a driver update. What can be done to re…" at bounding box center [346, 115] width 248 height 143
click at [319, 148] on div "Update all related devices' drivers." at bounding box center [345, 144] width 235 height 15
click at [228, 135] on input "c. Update all related devices' drivers." at bounding box center [228, 133] width 0 height 5
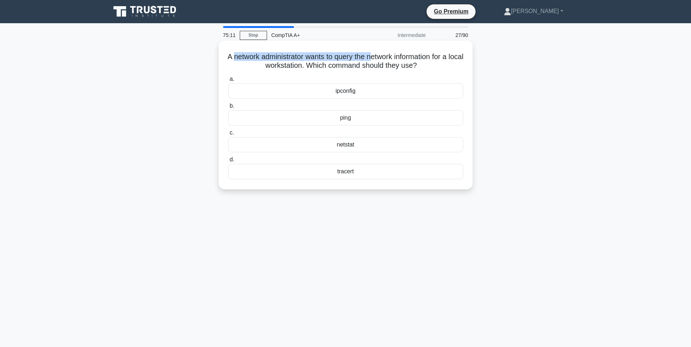
drag, startPoint x: 237, startPoint y: 52, endPoint x: 381, endPoint y: 50, distance: 143.7
click at [381, 50] on div "A network administrator wants to query the network information for a local work…" at bounding box center [346, 115] width 248 height 143
click at [348, 152] on div "netstat" at bounding box center [345, 144] width 235 height 15
click at [228, 135] on input "c. netstat" at bounding box center [228, 133] width 0 height 5
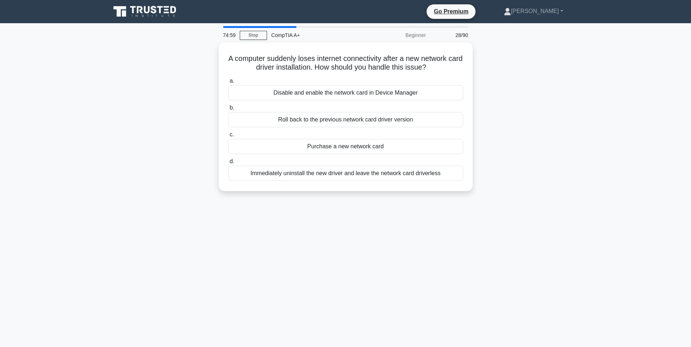
click at [513, 128] on div "A computer suddenly loses internet connectivity after a new network card driver…" at bounding box center [345, 120] width 479 height 157
click at [509, 130] on div "A computer suddenly loses internet connectivity after a new network card driver…" at bounding box center [345, 120] width 479 height 157
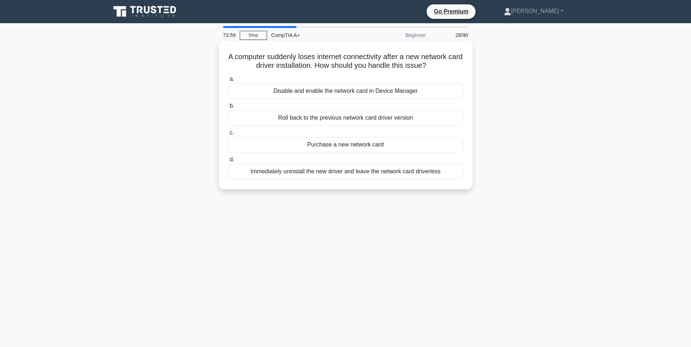
click at [305, 89] on div "Disable and enable the network card in Device Manager" at bounding box center [345, 90] width 235 height 15
click at [228, 82] on input "a. Disable and enable the network card in Device Manager" at bounding box center [228, 79] width 0 height 5
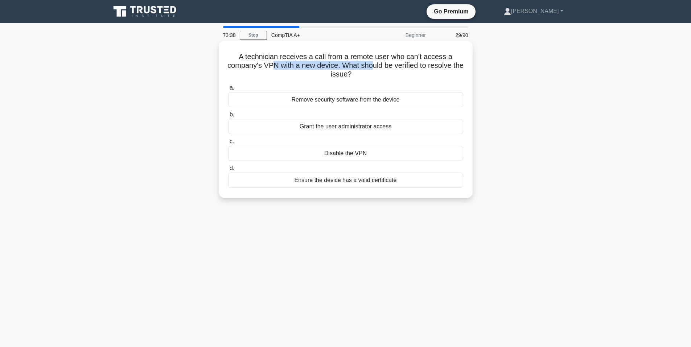
drag, startPoint x: 297, startPoint y: 70, endPoint x: 380, endPoint y: 67, distance: 83.2
click at [380, 67] on h5 "A technician receives a call from a remote user who can't access a company's VP…" at bounding box center [346, 65] width 237 height 27
click at [310, 179] on div "Ensure the device has a valid certificate" at bounding box center [345, 180] width 235 height 15
click at [228, 171] on input "d. Ensure the device has a valid certificate" at bounding box center [228, 168] width 0 height 5
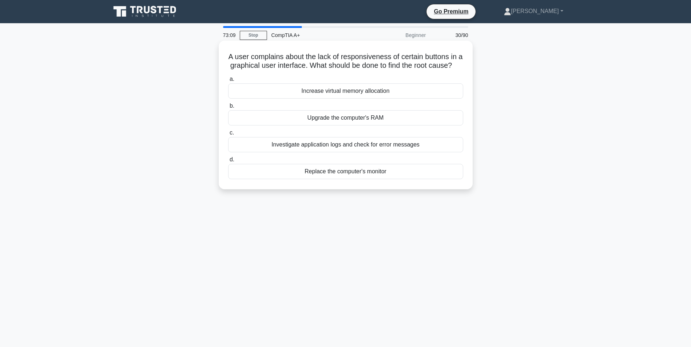
click at [314, 152] on div "Investigate application logs and check for error messages" at bounding box center [345, 144] width 235 height 15
click at [228, 135] on input "c. Investigate application logs and check for error messages" at bounding box center [228, 133] width 0 height 5
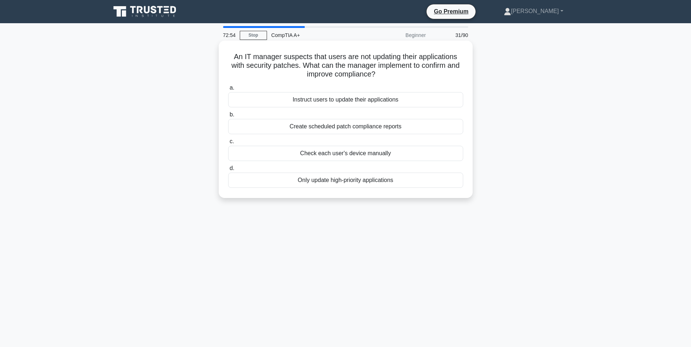
click at [323, 130] on div "Create scheduled patch compliance reports" at bounding box center [345, 126] width 235 height 15
click at [228, 117] on input "b. Create scheduled patch compliance reports" at bounding box center [228, 114] width 0 height 5
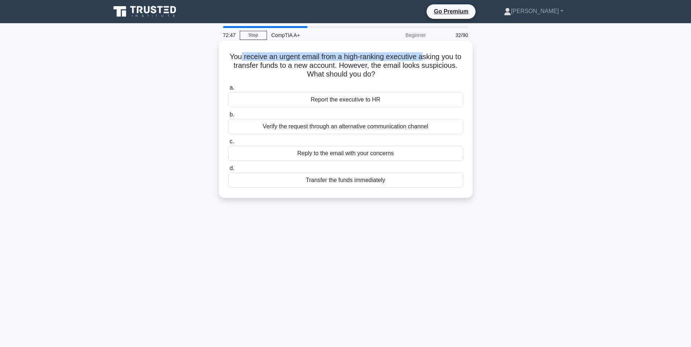
drag, startPoint x: 246, startPoint y: 51, endPoint x: 427, endPoint y: 60, distance: 181.7
click at [427, 60] on div "You receive an urgent email from a high-ranking executive asking you to transfe…" at bounding box center [346, 120] width 248 height 152
click at [427, 60] on h5 "You receive an urgent email from a high-ranking executive asking you to transfe…" at bounding box center [346, 65] width 237 height 27
click at [345, 96] on div "Report the executive to HR" at bounding box center [345, 99] width 235 height 15
click at [228, 90] on input "a. Report the executive to HR" at bounding box center [228, 88] width 0 height 5
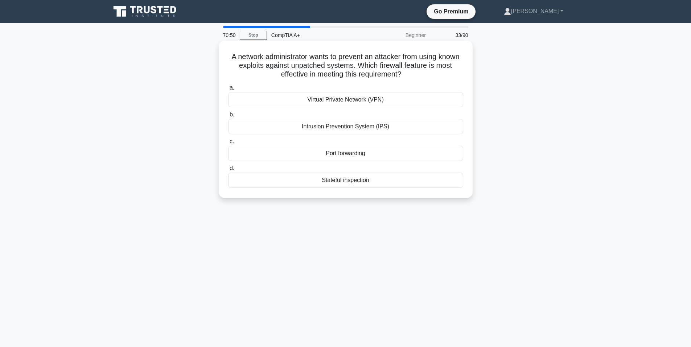
click at [334, 128] on div "Intrusion Prevention System (IPS)" at bounding box center [345, 126] width 235 height 15
click at [228, 117] on input "b. Intrusion Prevention System (IPS)" at bounding box center [228, 114] width 0 height 5
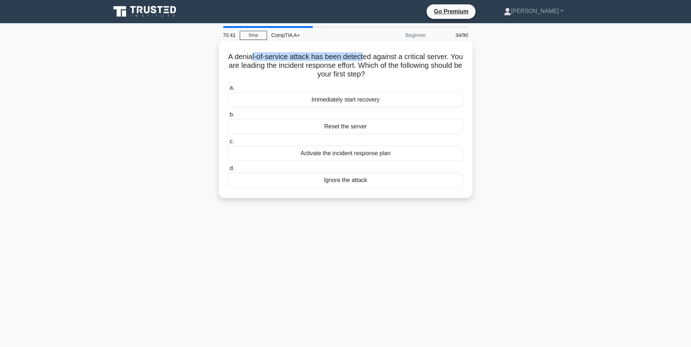
drag, startPoint x: 259, startPoint y: 58, endPoint x: 372, endPoint y: 61, distance: 113.3
click at [372, 61] on h5 "A denial-of-service attack has been detected against a critical server. You are…" at bounding box center [346, 65] width 237 height 27
drag, startPoint x: 315, startPoint y: 67, endPoint x: 435, endPoint y: 65, distance: 120.1
click at [435, 65] on h5 "A denial-of-service attack has been detected against a critical server. You are…" at bounding box center [346, 65] width 237 height 27
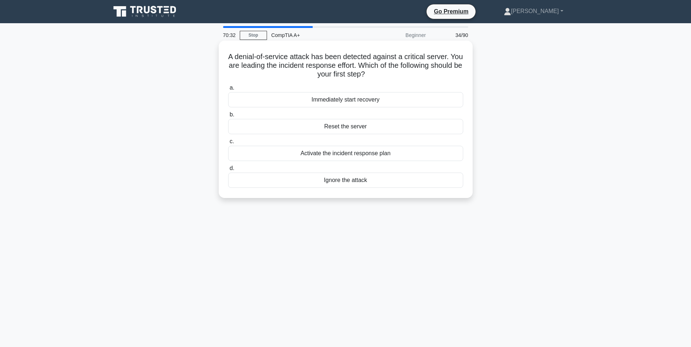
click at [351, 147] on div "Activate the incident response plan" at bounding box center [345, 153] width 235 height 15
click at [228, 144] on input "c. Activate the incident response plan" at bounding box center [228, 141] width 0 height 5
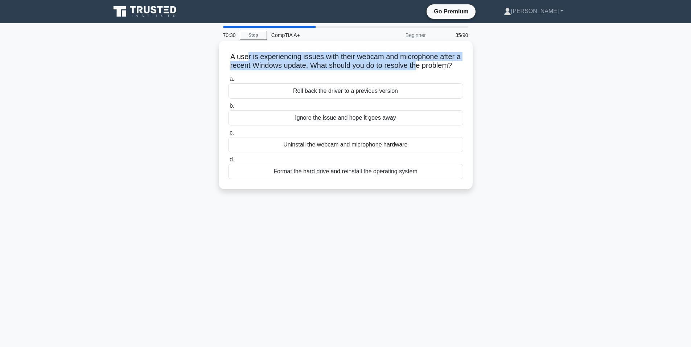
drag, startPoint x: 247, startPoint y: 54, endPoint x: 423, endPoint y: 64, distance: 176.6
click at [423, 64] on h5 "A user is experiencing issues with their webcam and microphone after a recent W…" at bounding box center [346, 61] width 237 height 18
click at [422, 62] on h5 "A user is experiencing issues with their webcam and microphone after a recent W…" at bounding box center [346, 61] width 237 height 18
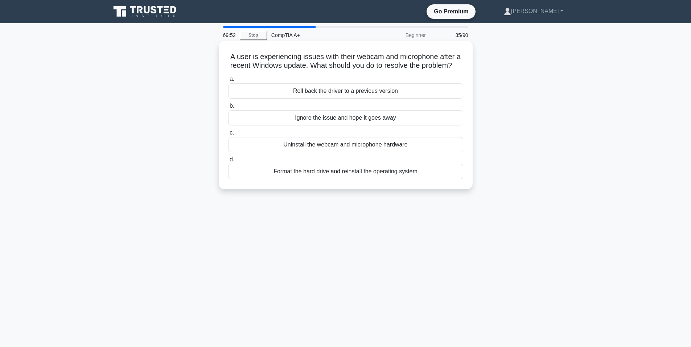
click at [288, 152] on div "Uninstall the webcam and microphone hardware" at bounding box center [345, 144] width 235 height 15
click at [228, 135] on input "c. Uninstall the webcam and microphone hardware" at bounding box center [228, 133] width 0 height 5
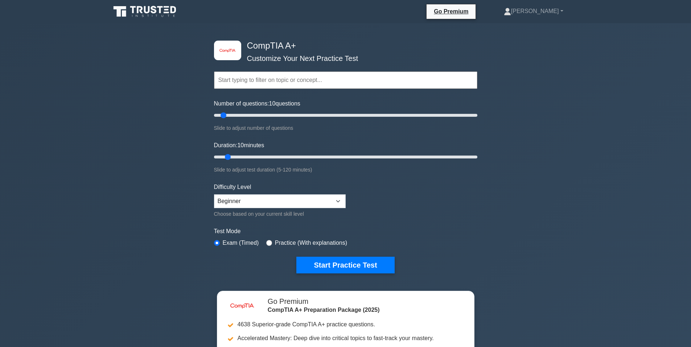
click at [250, 78] on input "text" at bounding box center [345, 79] width 263 height 17
type input "1102"
click at [296, 257] on button "Start Practice Test" at bounding box center [345, 265] width 98 height 17
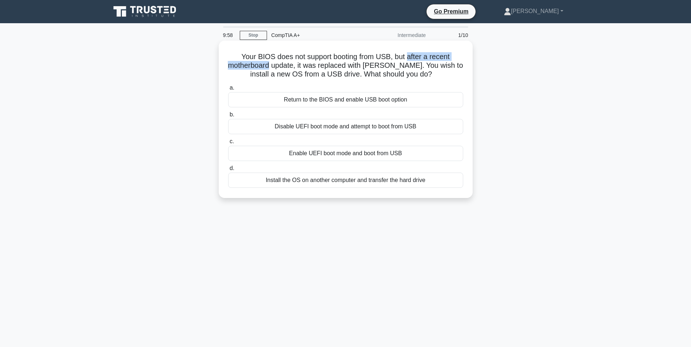
drag, startPoint x: 299, startPoint y: 62, endPoint x: 410, endPoint y: 58, distance: 110.8
click at [410, 58] on h5 "Your BIOS does not support booting from USB, but after a recent motherboard upd…" at bounding box center [346, 65] width 237 height 27
drag, startPoint x: 270, startPoint y: 69, endPoint x: 350, endPoint y: 71, distance: 79.9
click at [350, 71] on h5 "Your BIOS does not support booting from USB, but after a recent motherboard upd…" at bounding box center [346, 65] width 237 height 27
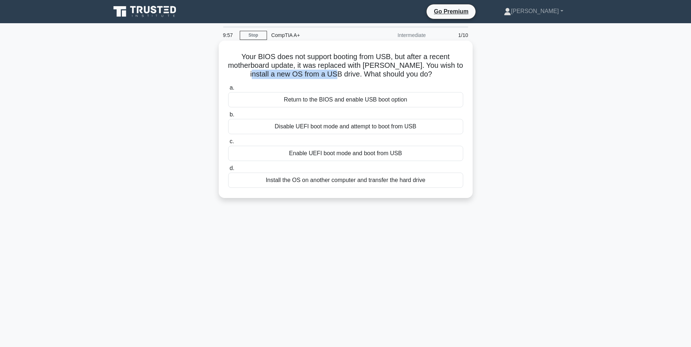
click at [350, 71] on h5 "Your BIOS does not support booting from USB, but after a recent motherboard upd…" at bounding box center [346, 65] width 237 height 27
drag, startPoint x: 284, startPoint y: 67, endPoint x: 371, endPoint y: 64, distance: 87.2
click at [371, 64] on h5 "Your BIOS does not support booting from USB, but after a recent motherboard upd…" at bounding box center [346, 65] width 237 height 27
click at [371, 63] on h5 "Your BIOS does not support booting from USB, but after a recent motherboard upd…" at bounding box center [346, 65] width 237 height 27
click at [321, 103] on div "Return to the BIOS and enable USB boot option" at bounding box center [345, 99] width 235 height 15
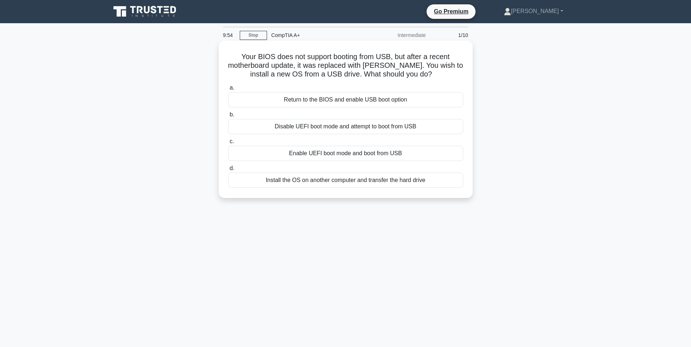
click at [228, 90] on input "a. Return to the BIOS and enable USB boot option" at bounding box center [228, 88] width 0 height 5
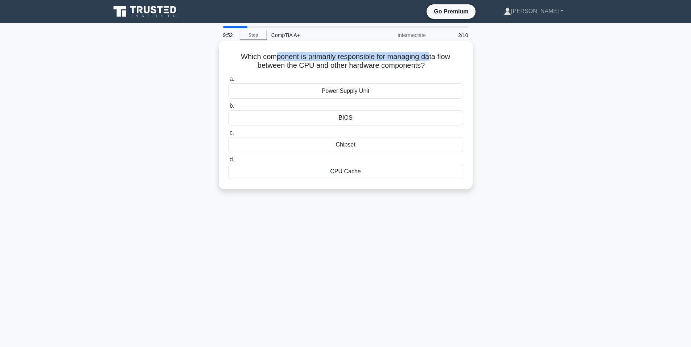
drag, startPoint x: 309, startPoint y: 54, endPoint x: 430, endPoint y: 58, distance: 121.6
click at [430, 58] on h5 "Which component is primarily responsible for managing data flow between the CPU…" at bounding box center [346, 61] width 237 height 18
drag, startPoint x: 298, startPoint y: 59, endPoint x: 386, endPoint y: 69, distance: 88.8
click at [381, 69] on h5 "Which component is primarily responsible for managing data flow between the CPU…" at bounding box center [346, 61] width 237 height 18
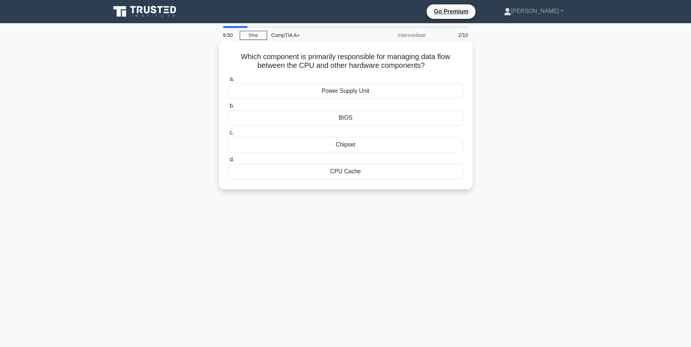
click at [386, 69] on h5 "Which component is primarily responsible for managing data flow between the CPU…" at bounding box center [346, 61] width 237 height 18
click at [342, 149] on div "Chipset" at bounding box center [345, 144] width 235 height 15
click at [228, 135] on input "c. Chipset" at bounding box center [228, 133] width 0 height 5
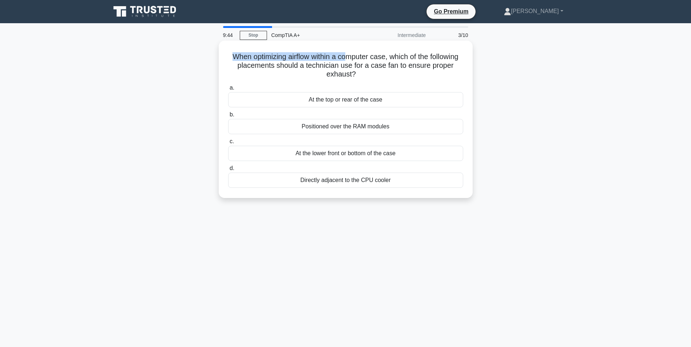
drag, startPoint x: 245, startPoint y: 57, endPoint x: 369, endPoint y: 61, distance: 124.5
click at [367, 60] on h5 "When optimizing airflow within a computer case, which of the following placemen…" at bounding box center [346, 65] width 237 height 27
click at [371, 61] on h5 "When optimizing airflow within a computer case, which of the following placemen…" at bounding box center [346, 65] width 237 height 27
click at [316, 155] on div "At the lower front or bottom of the case" at bounding box center [345, 153] width 235 height 15
click at [228, 144] on input "c. At the lower front or bottom of the case" at bounding box center [228, 141] width 0 height 5
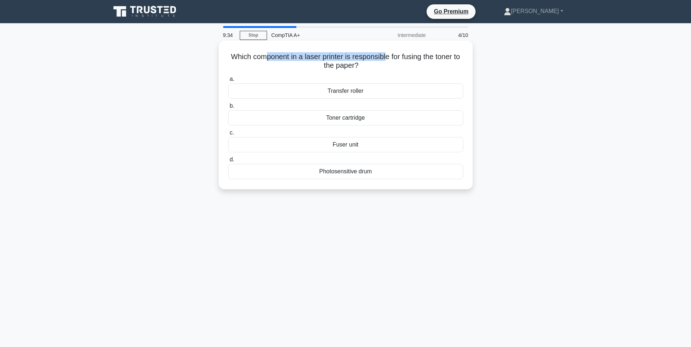
drag, startPoint x: 269, startPoint y: 50, endPoint x: 389, endPoint y: 59, distance: 120.4
click at [389, 59] on div "Which component in a laser printer is responsible for fusing the toner to the p…" at bounding box center [346, 115] width 248 height 143
click at [389, 59] on h5 "Which component in a laser printer is responsible for fusing the toner to the p…" at bounding box center [346, 61] width 237 height 18
click at [341, 144] on div "Fuser unit" at bounding box center [345, 144] width 235 height 15
click at [228, 135] on input "c. Fuser unit" at bounding box center [228, 133] width 0 height 5
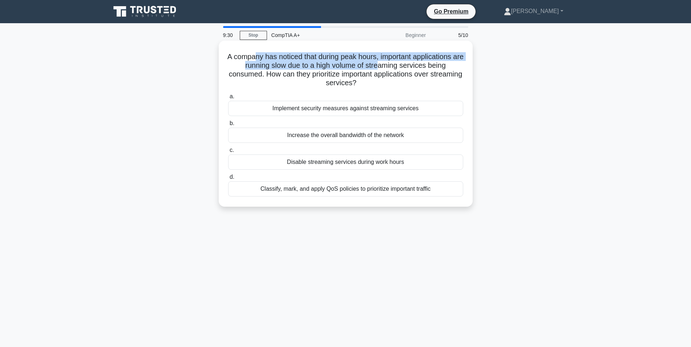
drag, startPoint x: 259, startPoint y: 57, endPoint x: 385, endPoint y: 62, distance: 126.7
click at [385, 62] on h5 "A company has noticed that during peak hours, important applications are runnin…" at bounding box center [346, 70] width 237 height 36
drag, startPoint x: 253, startPoint y: 56, endPoint x: 349, endPoint y: 55, distance: 96.5
click at [349, 55] on h5 "A company has noticed that during peak hours, important applications are runnin…" at bounding box center [346, 70] width 237 height 36
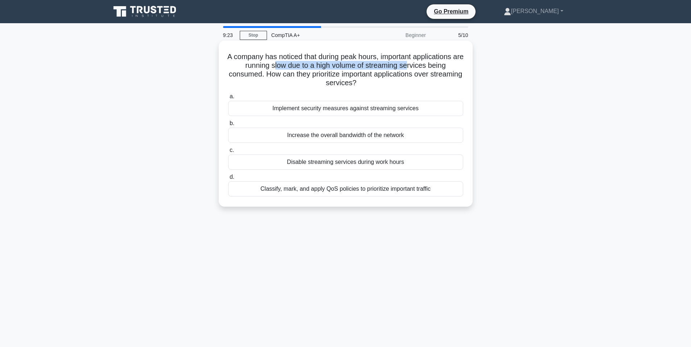
drag, startPoint x: 341, startPoint y: 70, endPoint x: 415, endPoint y: 66, distance: 73.8
click at [415, 66] on h5 "A company has noticed that during peak hours, important applications are runnin…" at bounding box center [346, 70] width 237 height 36
click at [328, 136] on div "Increase the overall bandwidth of the network" at bounding box center [345, 135] width 235 height 15
click at [228, 126] on input "b. Increase the overall bandwidth of the network" at bounding box center [228, 123] width 0 height 5
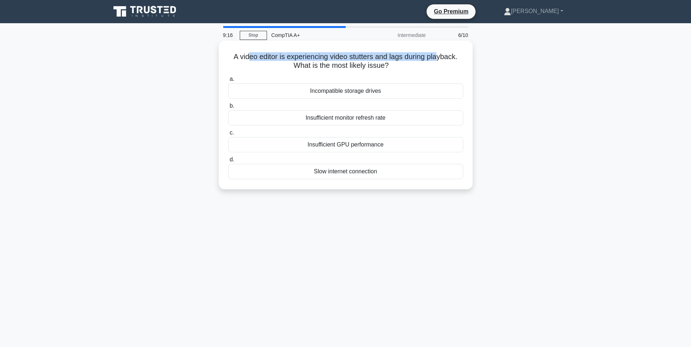
drag, startPoint x: 246, startPoint y: 58, endPoint x: 442, endPoint y: 54, distance: 196.0
click at [442, 54] on h5 "A video editor is experiencing video stutters and lags during playback. What is…" at bounding box center [346, 61] width 237 height 18
click at [441, 54] on h5 "A video editor is experiencing video stutters and lags during playback. What is…" at bounding box center [346, 61] width 237 height 18
drag, startPoint x: 326, startPoint y: 66, endPoint x: 351, endPoint y: 65, distance: 25.1
click at [351, 65] on h5 "A video editor is experiencing video stutters and lags during playback. What is…" at bounding box center [346, 61] width 237 height 18
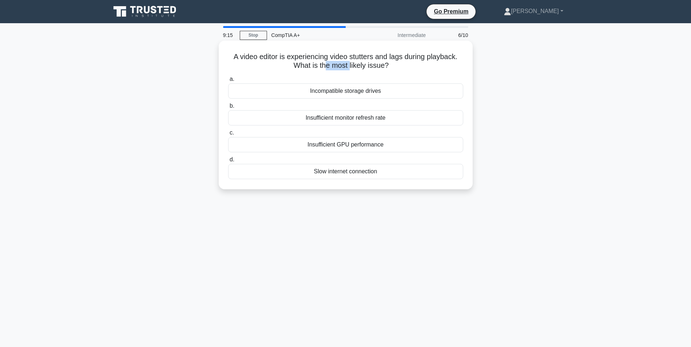
click at [351, 65] on h5 "A video editor is experiencing video stutters and lags during playback. What is…" at bounding box center [346, 61] width 237 height 18
drag, startPoint x: 316, startPoint y: 56, endPoint x: 453, endPoint y: 62, distance: 137.3
click at [453, 62] on h5 "A video editor is experiencing video stutters and lags during playback. What is…" at bounding box center [346, 61] width 237 height 18
click at [452, 58] on h5 "A video editor is experiencing video stutters and lags during playback. What is…" at bounding box center [346, 61] width 237 height 18
drag, startPoint x: 451, startPoint y: 57, endPoint x: 242, endPoint y: 61, distance: 209.0
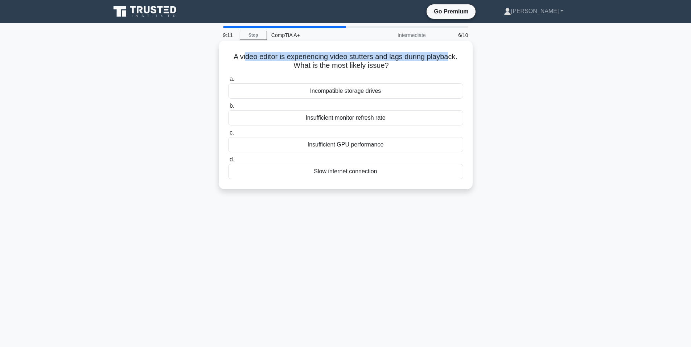
click at [242, 61] on h5 "A video editor is experiencing video stutters and lags during playback. What is…" at bounding box center [346, 61] width 237 height 18
drag, startPoint x: 237, startPoint y: 55, endPoint x: 460, endPoint y: 50, distance: 223.6
click at [460, 50] on div "A video editor is experiencing video stutters and lags during playback. What is…" at bounding box center [346, 115] width 248 height 143
click at [460, 52] on h5 "A video editor is experiencing video stutters and lags during playback. What is…" at bounding box center [346, 61] width 237 height 18
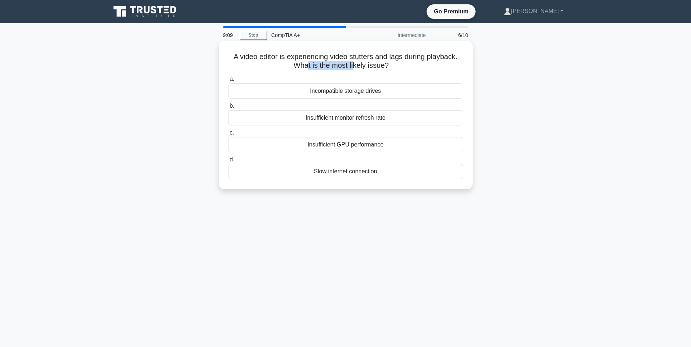
drag, startPoint x: 308, startPoint y: 65, endPoint x: 355, endPoint y: 64, distance: 46.5
click at [355, 64] on h5 "A video editor is experiencing video stutters and lags during playback. What is…" at bounding box center [346, 61] width 237 height 18
drag, startPoint x: 361, startPoint y: 58, endPoint x: 445, endPoint y: 61, distance: 83.9
click at [445, 61] on h5 "A video editor is experiencing video stutters and lags during playback. What is…" at bounding box center [346, 61] width 237 height 18
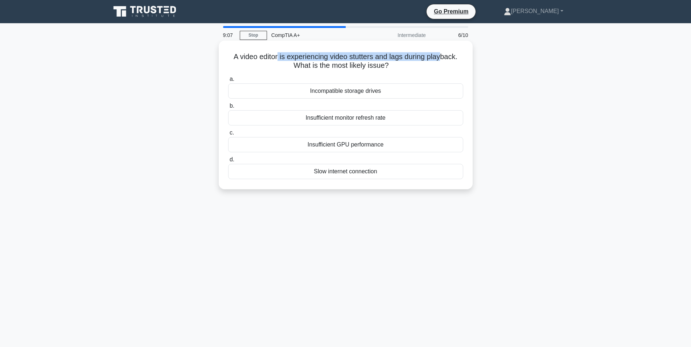
click at [445, 61] on h5 "A video editor is experiencing video stutters and lags during playback. What is…" at bounding box center [346, 61] width 237 height 18
click at [344, 167] on div "Slow internet connection" at bounding box center [345, 171] width 235 height 15
click at [228, 162] on input "d. Slow internet connection" at bounding box center [228, 159] width 0 height 5
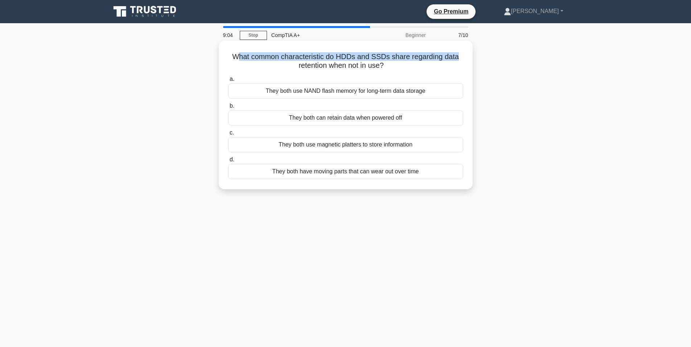
drag, startPoint x: 239, startPoint y: 54, endPoint x: 461, endPoint y: 56, distance: 222.1
click at [461, 56] on h5 "What common characteristic do HDDs and SSDs share regarding data retention when…" at bounding box center [346, 61] width 237 height 18
click at [433, 54] on h5 "What common characteristic do HDDs and SSDs share regarding data retention when…" at bounding box center [346, 61] width 237 height 18
drag, startPoint x: 314, startPoint y: 63, endPoint x: 381, endPoint y: 67, distance: 66.5
click at [381, 67] on h5 "What common characteristic do HDDs and SSDs share regarding data retention when…" at bounding box center [346, 61] width 237 height 18
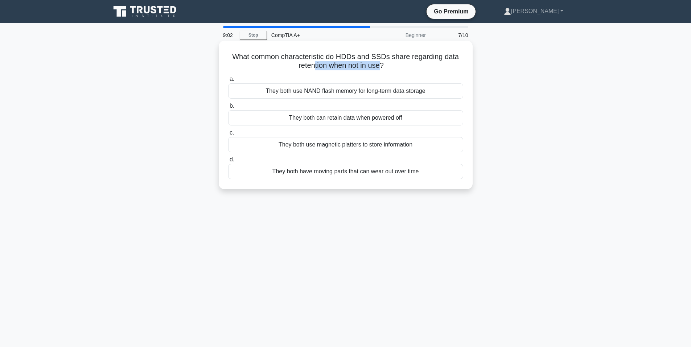
click at [381, 67] on h5 "What common characteristic do HDDs and SSDs share regarding data retention when…" at bounding box center [346, 61] width 237 height 18
click at [355, 120] on div "They both can retain data when powered off" at bounding box center [345, 117] width 235 height 15
click at [228, 109] on input "b. They both can retain data when powered off" at bounding box center [228, 106] width 0 height 5
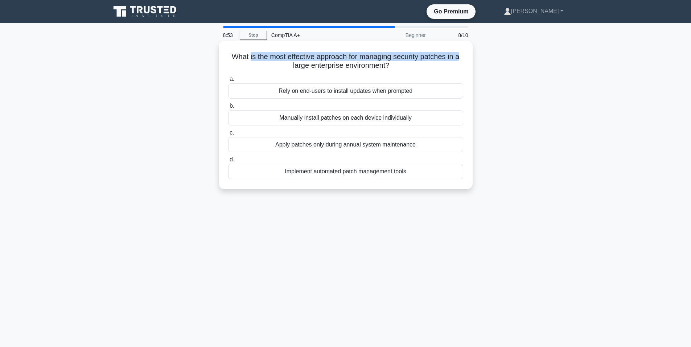
drag, startPoint x: 248, startPoint y: 50, endPoint x: 464, endPoint y: 60, distance: 216.5
click at [464, 60] on div "What is the most effective approach for managing security patches in a large en…" at bounding box center [346, 115] width 248 height 143
click at [444, 61] on h5 "What is the most effective approach for managing security patches in a large en…" at bounding box center [346, 61] width 237 height 18
drag, startPoint x: 263, startPoint y: 58, endPoint x: 412, endPoint y: 61, distance: 148.8
click at [413, 62] on h5 "What is the most effective approach for managing security patches in a large en…" at bounding box center [346, 61] width 237 height 18
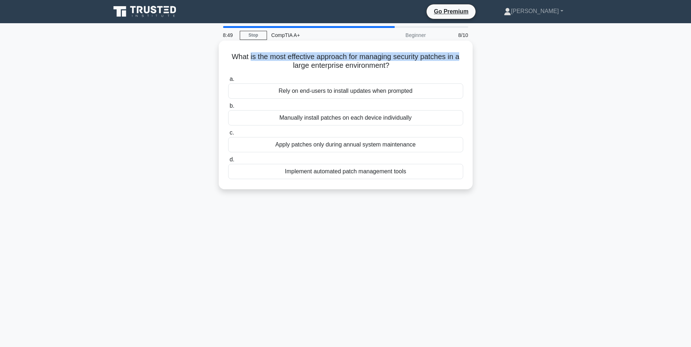
click at [413, 60] on h5 "What is the most effective approach for managing security patches in a large en…" at bounding box center [346, 61] width 237 height 18
click at [296, 143] on div "Apply patches only during annual system maintenance" at bounding box center [345, 144] width 235 height 15
click at [228, 135] on input "c. Apply patches only during annual system maintenance" at bounding box center [228, 133] width 0 height 5
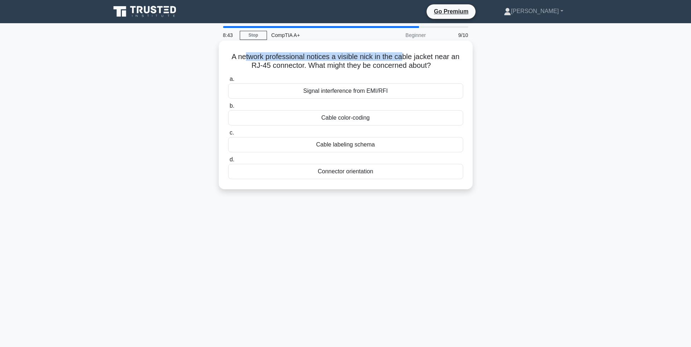
drag, startPoint x: 246, startPoint y: 52, endPoint x: 406, endPoint y: 59, distance: 159.5
click at [406, 59] on h5 "A network professional notices a visible nick in the cable jacket near an RJ-45…" at bounding box center [346, 61] width 237 height 18
drag, startPoint x: 373, startPoint y: 62, endPoint x: 427, endPoint y: 57, distance: 54.0
click at [427, 57] on h5 "A network professional notices a visible nick in the cable jacket near an RJ-45…" at bounding box center [346, 61] width 237 height 18
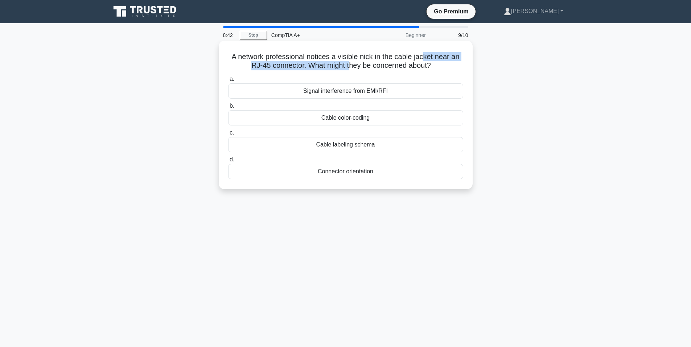
click at [427, 57] on h5 "A network professional notices a visible nick in the cable jacket near an RJ-45…" at bounding box center [346, 61] width 237 height 18
drag, startPoint x: 380, startPoint y: 59, endPoint x: 465, endPoint y: 58, distance: 84.6
click at [465, 58] on div "A network professional notices a visible nick in the cable jacket near an RJ-45…" at bounding box center [346, 115] width 248 height 143
drag, startPoint x: 316, startPoint y: 68, endPoint x: 433, endPoint y: 70, distance: 117.6
click at [433, 70] on h5 "A network professional notices a visible nick in the cable jacket near an RJ-45…" at bounding box center [346, 61] width 237 height 18
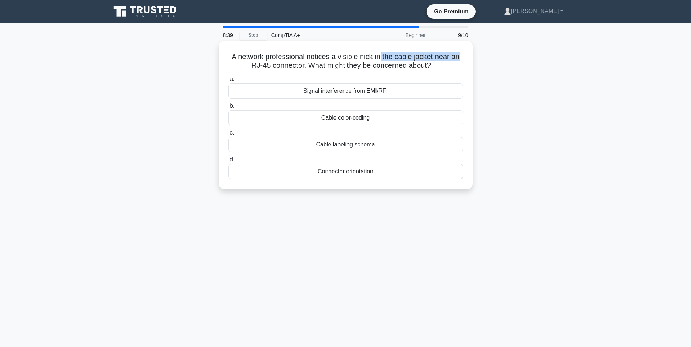
click at [413, 69] on h5 "A network professional notices a visible nick in the cable jacket near an RJ-45…" at bounding box center [346, 61] width 237 height 18
click at [325, 143] on div "Cable labeling schema" at bounding box center [345, 144] width 235 height 15
click at [228, 135] on input "c. Cable labeling schema" at bounding box center [228, 133] width 0 height 5
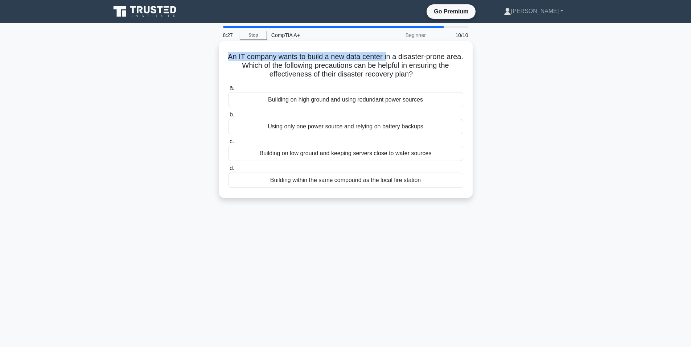
drag, startPoint x: 232, startPoint y: 57, endPoint x: 397, endPoint y: 61, distance: 164.8
click at [397, 61] on h5 "An IT company wants to build a new data center in a disaster-prone area. Which …" at bounding box center [346, 65] width 237 height 27
drag, startPoint x: 289, startPoint y: 64, endPoint x: 455, endPoint y: 63, distance: 165.8
click at [455, 63] on h5 "An IT company wants to build a new data center in a disaster-prone area. Which …" at bounding box center [346, 65] width 237 height 27
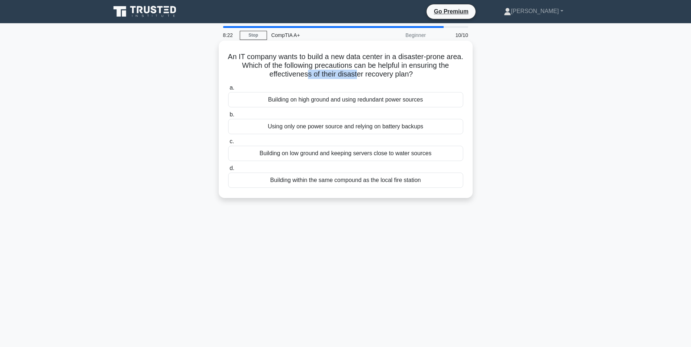
drag, startPoint x: 306, startPoint y: 72, endPoint x: 356, endPoint y: 71, distance: 50.8
click at [356, 71] on h5 "An IT company wants to build a new data center in a disaster-prone area. Which …" at bounding box center [346, 65] width 237 height 27
click at [272, 183] on div "Building within the same compound as the local fire station" at bounding box center [345, 180] width 235 height 15
click at [228, 171] on input "d. Building within the same compound as the local fire station" at bounding box center [228, 168] width 0 height 5
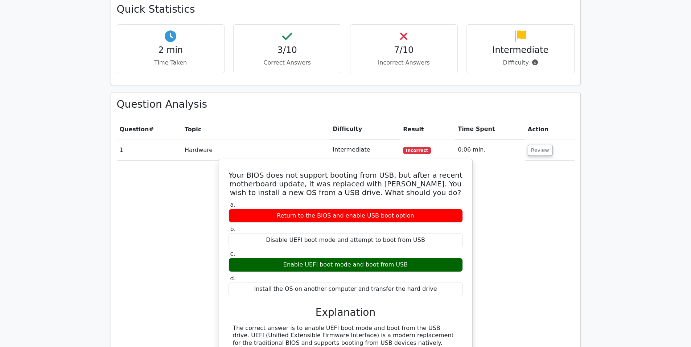
scroll to position [544, 0]
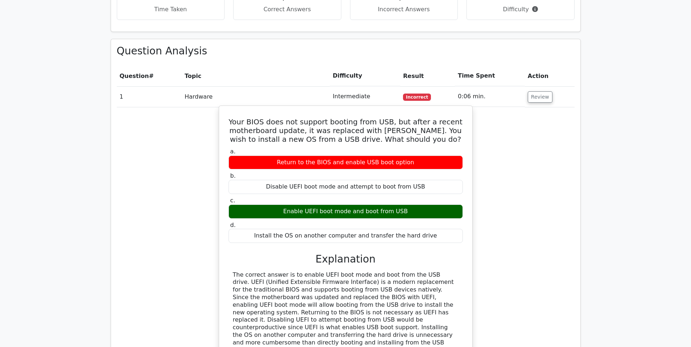
drag, startPoint x: 341, startPoint y: 172, endPoint x: 349, endPoint y: 174, distance: 8.4
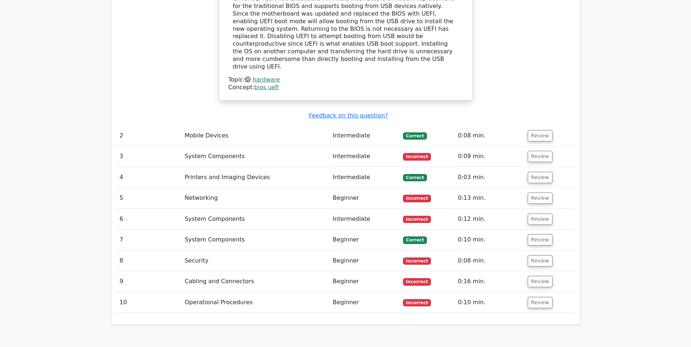
scroll to position [1093, 0]
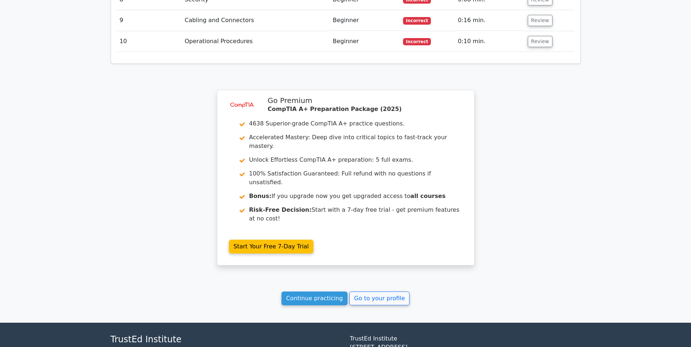
drag, startPoint x: 126, startPoint y: 230, endPoint x: 130, endPoint y: 319, distance: 89.0
click at [327, 292] on link "Continue practicing" at bounding box center [315, 299] width 66 height 14
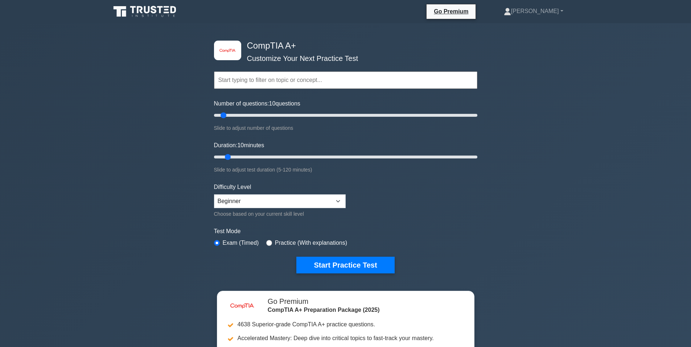
drag, startPoint x: 163, startPoint y: 250, endPoint x: 160, endPoint y: 83, distance: 167.3
click at [271, 77] on input "text" at bounding box center [345, 79] width 263 height 17
click at [243, 215] on div "Choose based on your current skill level" at bounding box center [280, 214] width 132 height 9
click at [245, 206] on select "Beginner Intermediate Expert" at bounding box center [280, 202] width 132 height 14
drag, startPoint x: 245, startPoint y: 200, endPoint x: 249, endPoint y: 177, distance: 23.3
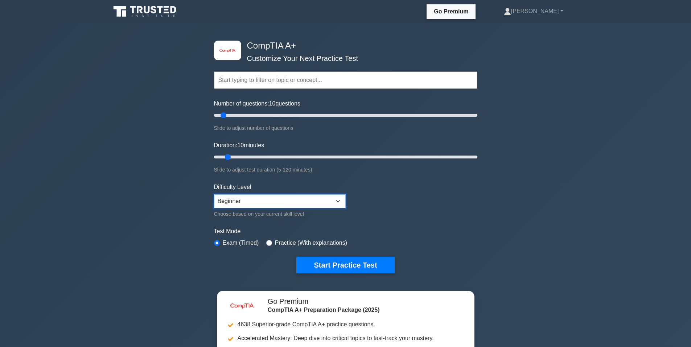
click at [245, 200] on select "Beginner Intermediate Expert" at bounding box center [280, 202] width 132 height 14
drag, startPoint x: 240, startPoint y: 46, endPoint x: 280, endPoint y: 44, distance: 39.6
click at [241, 46] on div "image/svg+xml" at bounding box center [227, 51] width 27 height 20
click at [267, 81] on input "text" at bounding box center [345, 79] width 263 height 17
drag, startPoint x: 408, startPoint y: 32, endPoint x: 387, endPoint y: 91, distance: 62.7
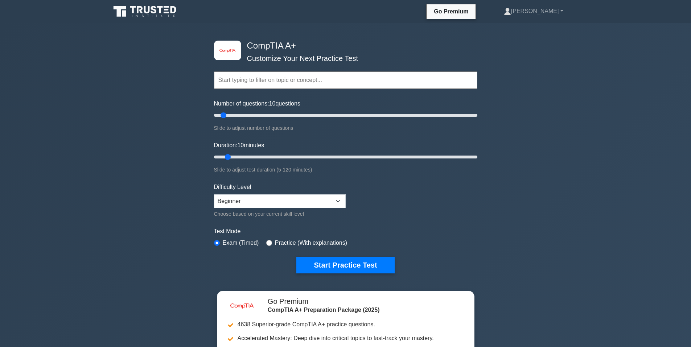
click at [408, 32] on div "image/svg+xml CompTIA A+ Customize Your Next Practice Test Topics Hardware Oper…" at bounding box center [346, 157] width 272 height 268
click at [252, 201] on select "Beginner Intermediate Expert" at bounding box center [280, 202] width 132 height 14
select select "expert"
click at [214, 195] on select "Beginner Intermediate Expert" at bounding box center [280, 202] width 132 height 14
click at [265, 86] on input "text" at bounding box center [345, 79] width 263 height 17
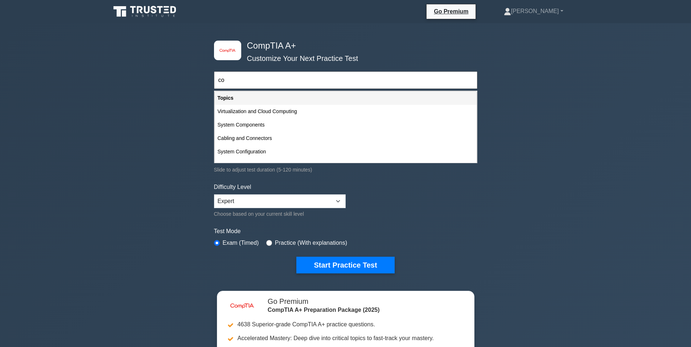
type input "c"
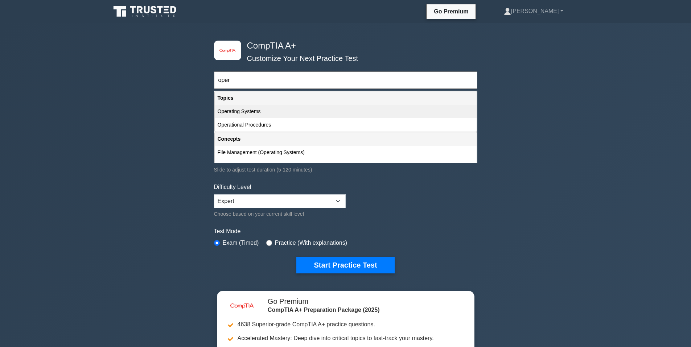
click at [251, 109] on div "Operating Systems" at bounding box center [346, 111] width 262 height 13
type input "Operating Systems"
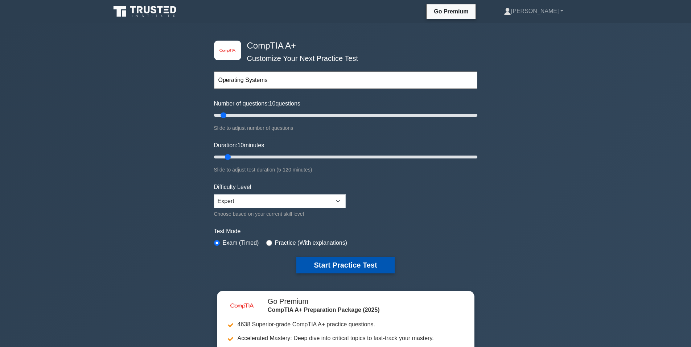
click at [318, 260] on button "Start Practice Test" at bounding box center [345, 265] width 98 height 17
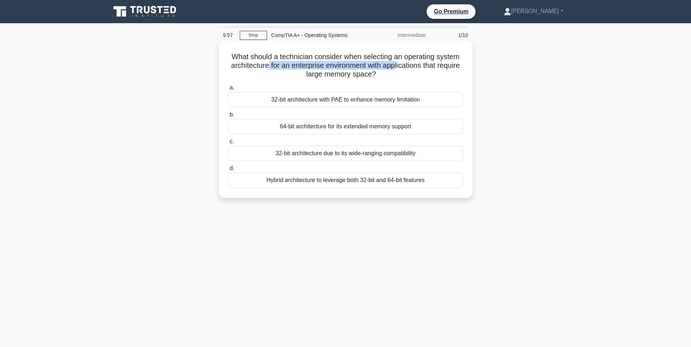
drag, startPoint x: 277, startPoint y: 70, endPoint x: 408, endPoint y: 66, distance: 130.7
click at [408, 66] on h5 "What should a technician consider when selecting an operating system architectu…" at bounding box center [346, 65] width 237 height 27
click at [416, 66] on h5 "What should a technician consider when selecting an operating system architectu…" at bounding box center [346, 65] width 237 height 27
click at [311, 124] on div "64-bit architecture for its extended memory support" at bounding box center [345, 126] width 235 height 15
click at [228, 117] on input "b. 64-bit architecture for its extended memory support" at bounding box center [228, 114] width 0 height 5
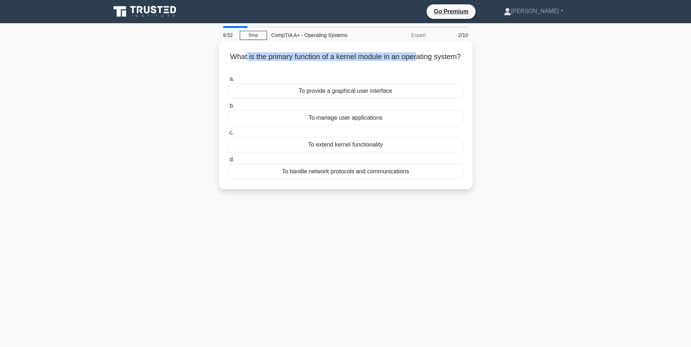
drag, startPoint x: 258, startPoint y: 56, endPoint x: 435, endPoint y: 55, distance: 177.8
click at [435, 55] on h5 "What is the primary function of a kernel module in an operating system? .spinne…" at bounding box center [346, 61] width 237 height 18
click at [433, 61] on h5 "What is the primary function of a kernel module in an operating system? .spinne…" at bounding box center [346, 61] width 237 height 18
drag, startPoint x: 281, startPoint y: 61, endPoint x: 396, endPoint y: 56, distance: 114.8
click at [396, 56] on h5 "What is the primary function of a kernel module in an operating system? .spinne…" at bounding box center [346, 61] width 237 height 18
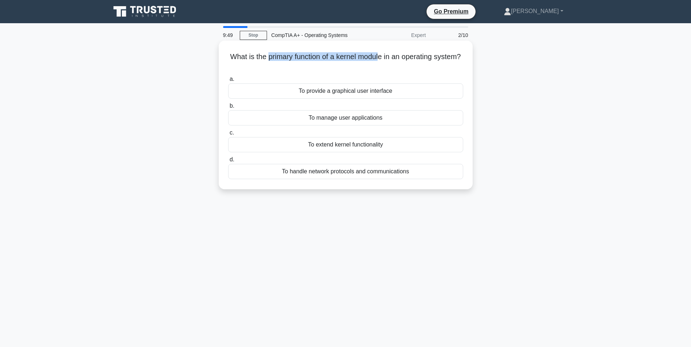
click at [396, 56] on h5 "What is the primary function of a kernel module in an operating system? .spinne…" at bounding box center [346, 61] width 237 height 18
click at [333, 89] on div "To provide a graphical user interface" at bounding box center [345, 90] width 235 height 15
click at [228, 82] on input "a. To provide a graphical user interface" at bounding box center [228, 79] width 0 height 5
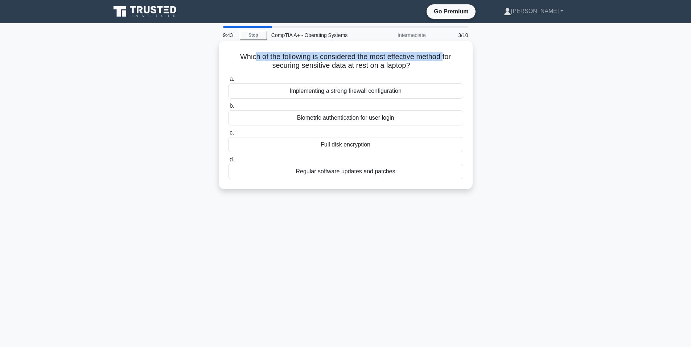
drag, startPoint x: 253, startPoint y: 57, endPoint x: 446, endPoint y: 58, distance: 193.8
click at [446, 58] on h5 "Which of the following is considered the most effective method for securing sen…" at bounding box center [346, 61] width 237 height 18
drag, startPoint x: 249, startPoint y: 49, endPoint x: 446, endPoint y: 56, distance: 197.2
click at [446, 56] on div "Which of the following is considered the most effective method for securing sen…" at bounding box center [346, 115] width 248 height 143
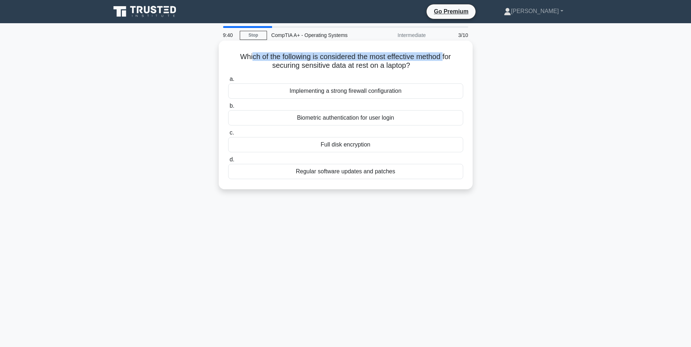
click at [446, 56] on h5 "Which of the following is considered the most effective method for securing sen…" at bounding box center [346, 61] width 237 height 18
click at [320, 144] on div "Full disk encryption" at bounding box center [345, 144] width 235 height 15
click at [228, 135] on input "c. Full disk encryption" at bounding box center [228, 133] width 0 height 5
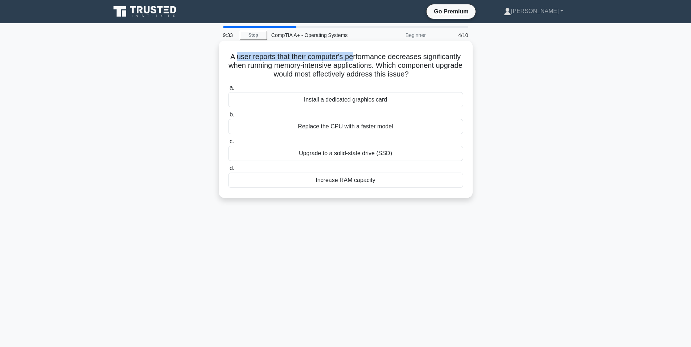
drag, startPoint x: 267, startPoint y: 53, endPoint x: 374, endPoint y: 57, distance: 107.5
click at [374, 57] on h5 "A user reports that their computer's performance decreases significantly when r…" at bounding box center [346, 65] width 237 height 27
drag, startPoint x: 255, startPoint y: 65, endPoint x: 447, endPoint y: 70, distance: 191.7
click at [447, 70] on h5 "A user reports that their computer's performance decreases significantly when r…" at bounding box center [346, 65] width 237 height 27
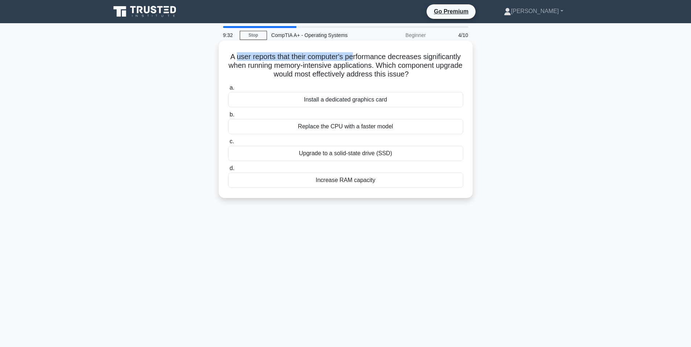
click at [440, 67] on h5 "A user reports that their computer's performance decreases significantly when r…" at bounding box center [346, 65] width 237 height 27
drag, startPoint x: 243, startPoint y: 65, endPoint x: 440, endPoint y: 68, distance: 196.7
click at [440, 68] on h5 "A user reports that their computer's performance decreases significantly when r…" at bounding box center [346, 65] width 237 height 27
drag, startPoint x: 277, startPoint y: 63, endPoint x: 431, endPoint y: 65, distance: 154.2
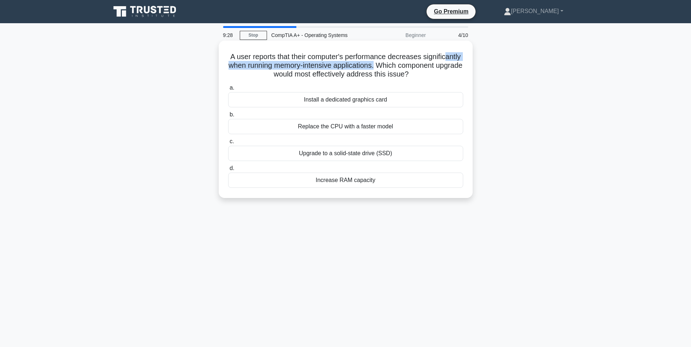
click at [431, 65] on h5 "A user reports that their computer's performance decreases significantly when r…" at bounding box center [346, 65] width 237 height 27
drag, startPoint x: 272, startPoint y: 61, endPoint x: 436, endPoint y: 65, distance: 164.1
click at [436, 65] on h5 "A user reports that their computer's performance decreases significantly when r…" at bounding box center [346, 65] width 237 height 27
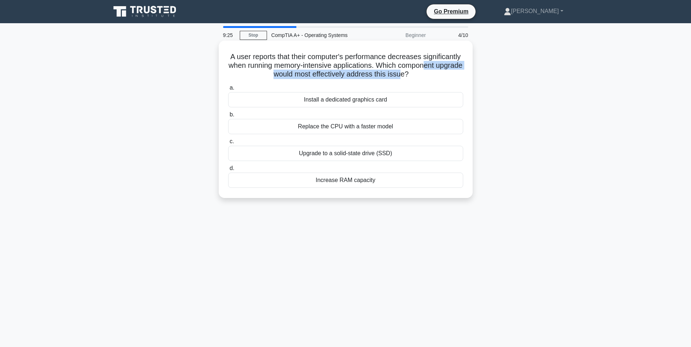
drag, startPoint x: 266, startPoint y: 77, endPoint x: 435, endPoint y: 74, distance: 168.8
click at [435, 74] on h5 "A user reports that their computer's performance decreases significantly when r…" at bounding box center [346, 65] width 237 height 27
drag, startPoint x: 244, startPoint y: 77, endPoint x: 428, endPoint y: 72, distance: 183.7
click at [428, 72] on h5 "A user reports that their computer's performance decreases significantly when r…" at bounding box center [346, 65] width 237 height 27
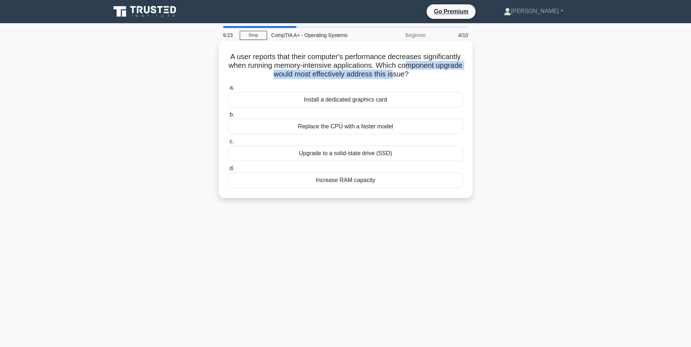
click at [428, 72] on h5 "A user reports that their computer's performance decreases significantly when r…" at bounding box center [346, 65] width 237 height 27
click at [318, 182] on div "Increase RAM capacity" at bounding box center [345, 180] width 235 height 15
click at [228, 171] on input "d. Increase RAM capacity" at bounding box center [228, 168] width 0 height 5
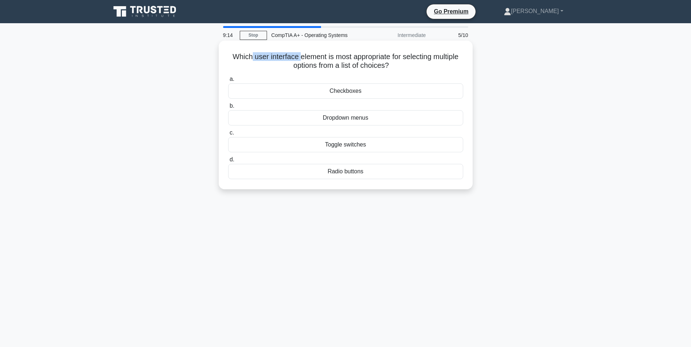
drag, startPoint x: 247, startPoint y: 57, endPoint x: 299, endPoint y: 58, distance: 51.5
click at [299, 58] on h5 "Which user interface element is most appropriate for selecting multiple options…" at bounding box center [346, 61] width 237 height 18
click at [254, 54] on h5 "Which user interface element is most appropriate for selecting multiple options…" at bounding box center [346, 61] width 237 height 18
drag, startPoint x: 240, startPoint y: 55, endPoint x: 433, endPoint y: 58, distance: 193.1
click at [433, 58] on h5 "Which user interface element is most appropriate for selecting multiple options…" at bounding box center [346, 61] width 237 height 18
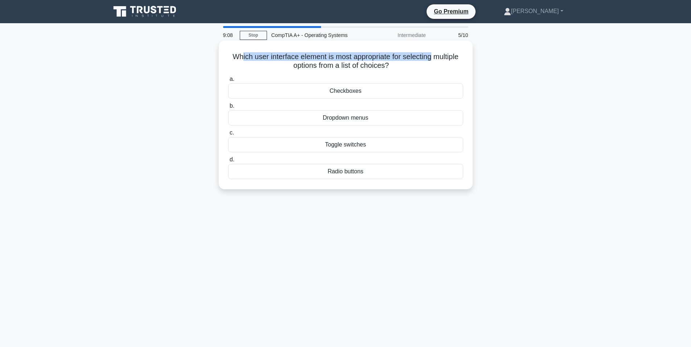
click at [433, 58] on h5 "Which user interface element is most appropriate for selecting multiple options…" at bounding box center [346, 61] width 237 height 18
drag, startPoint x: 247, startPoint y: 57, endPoint x: 378, endPoint y: 53, distance: 131.1
click at [378, 53] on h5 "Which user interface element is most appropriate for selecting multiple options…" at bounding box center [346, 61] width 237 height 18
click at [355, 91] on div "Checkboxes" at bounding box center [345, 90] width 235 height 15
click at [228, 82] on input "a. Checkboxes" at bounding box center [228, 79] width 0 height 5
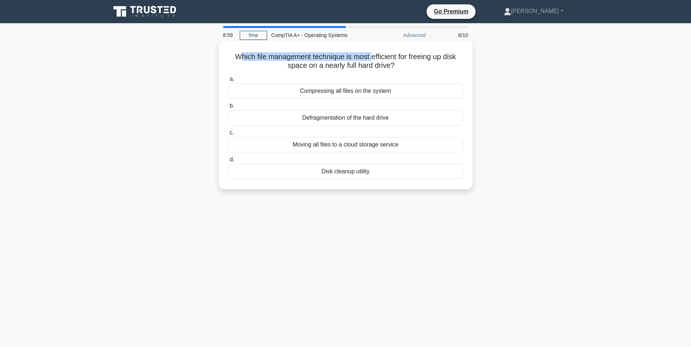
drag, startPoint x: 238, startPoint y: 61, endPoint x: 371, endPoint y: 59, distance: 132.5
click at [371, 59] on h5 "Which file management technique is most efficient for freeing up disk space on …" at bounding box center [346, 61] width 237 height 18
drag, startPoint x: 254, startPoint y: 58, endPoint x: 455, endPoint y: 55, distance: 201.8
click at [455, 55] on h5 "Which file management technique is most efficient for freeing up disk space on …" at bounding box center [346, 61] width 237 height 18
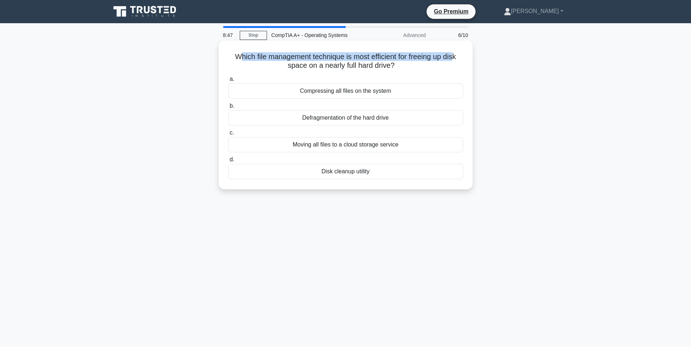
click at [456, 54] on h5 "Which file management technique is most efficient for freeing up disk space on …" at bounding box center [346, 61] width 237 height 18
drag, startPoint x: 295, startPoint y: 66, endPoint x: 385, endPoint y: 66, distance: 90.0
click at [385, 66] on h5 "Which file management technique is most efficient for freeing up disk space on …" at bounding box center [346, 61] width 237 height 18
drag, startPoint x: 236, startPoint y: 57, endPoint x: 450, endPoint y: 55, distance: 213.4
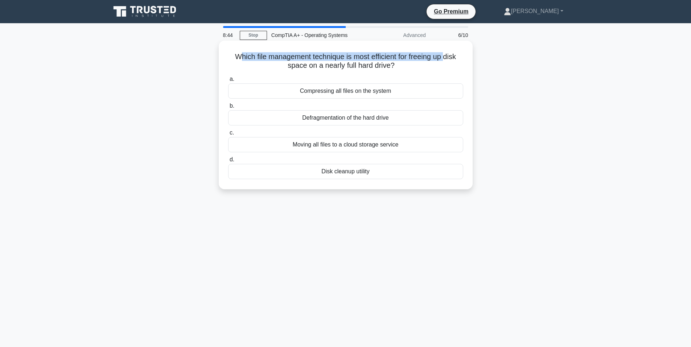
click at [450, 55] on h5 "Which file management technique is most efficient for freeing up disk space on …" at bounding box center [346, 61] width 237 height 18
drag, startPoint x: 243, startPoint y: 54, endPoint x: 369, endPoint y: 51, distance: 126.0
click at [369, 51] on div "Which file management technique is most efficient for freeing up disk space on …" at bounding box center [346, 115] width 248 height 143
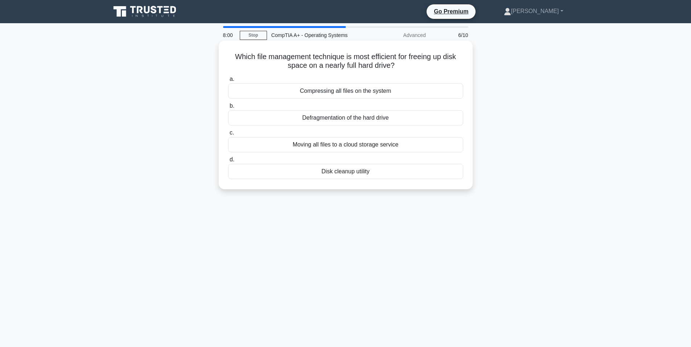
click at [298, 168] on div "Disk cleanup utility" at bounding box center [345, 171] width 235 height 15
click at [228, 162] on input "d. Disk cleanup utility" at bounding box center [228, 159] width 0 height 5
click at [311, 146] on div "Replace the hard drive with an SSD" at bounding box center [345, 144] width 235 height 15
click at [228, 135] on input "c. Replace the hard drive with an SSD" at bounding box center [228, 133] width 0 height 5
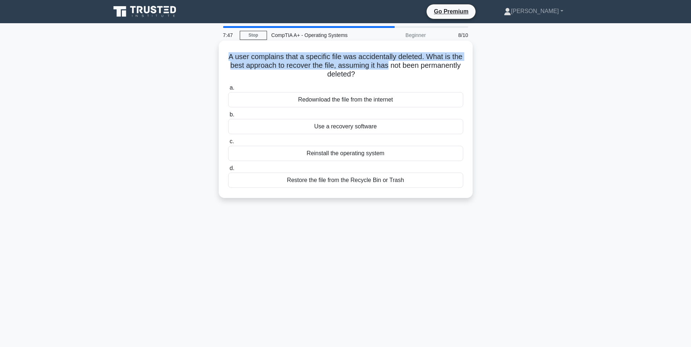
drag, startPoint x: 233, startPoint y: 56, endPoint x: 416, endPoint y: 65, distance: 182.4
click at [416, 65] on h5 "A user complains that a specific file was accidentally deleted. What is the bes…" at bounding box center [346, 65] width 237 height 27
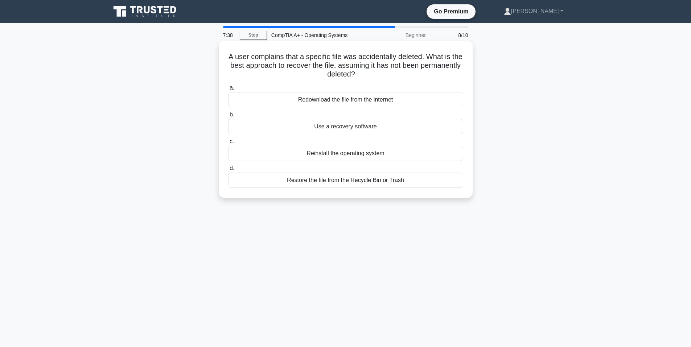
click at [328, 176] on div "Restore the file from the Recycle Bin or Trash" at bounding box center [345, 180] width 235 height 15
click at [228, 171] on input "d. Restore the file from the Recycle Bin or Trash" at bounding box center [228, 168] width 0 height 5
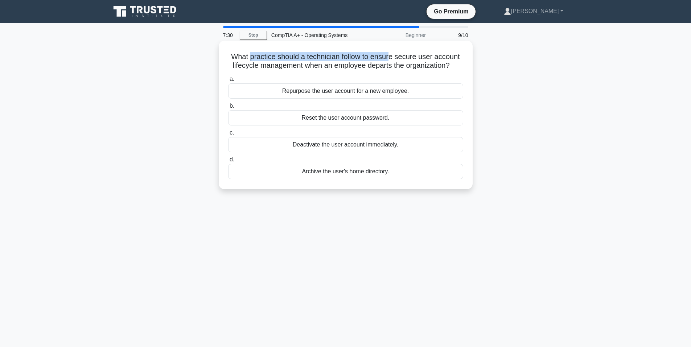
drag, startPoint x: 248, startPoint y: 61, endPoint x: 399, endPoint y: 57, distance: 151.0
click at [392, 61] on h5 "What practice should a technician follow to ensure secure user account lifecycl…" at bounding box center [346, 61] width 237 height 18
click at [400, 57] on h5 "What practice should a technician follow to ensure secure user account lifecycl…" at bounding box center [346, 61] width 237 height 18
drag, startPoint x: 281, startPoint y: 48, endPoint x: 384, endPoint y: 45, distance: 103.5
click at [384, 45] on div "What practice should a technician follow to ensure secure user account lifecycl…" at bounding box center [346, 115] width 248 height 143
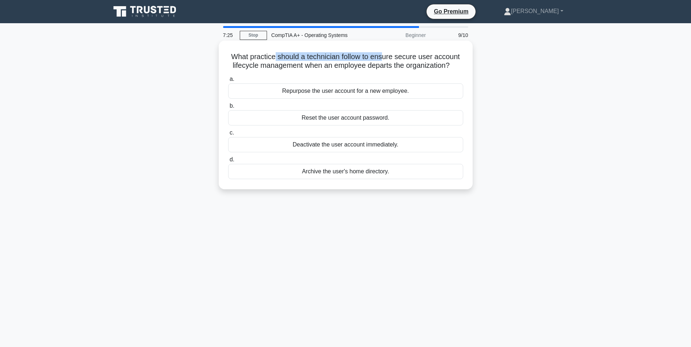
click at [385, 46] on div "What practice should a technician follow to ensure secure user account lifecycl…" at bounding box center [346, 115] width 248 height 143
drag, startPoint x: 245, startPoint y: 65, endPoint x: 396, endPoint y: 68, distance: 151.0
click at [396, 68] on h5 "What practice should a technician follow to ensure secure user account lifecycl…" at bounding box center [346, 61] width 237 height 18
click at [307, 120] on div "Reset the user account password." at bounding box center [345, 117] width 235 height 15
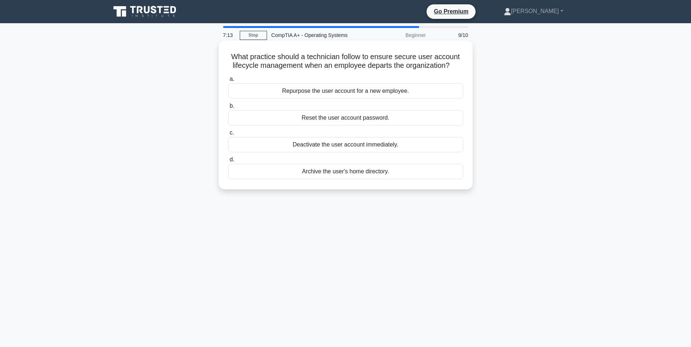
click at [228, 109] on input "b. Reset the user account password." at bounding box center [228, 106] width 0 height 5
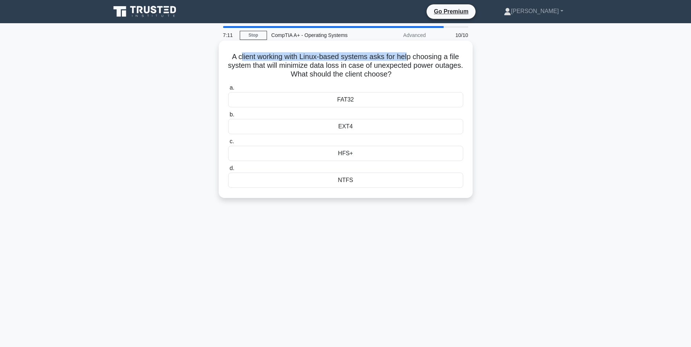
drag, startPoint x: 240, startPoint y: 57, endPoint x: 408, endPoint y: 58, distance: 168.4
click at [408, 58] on h5 "A client working with Linux-based systems asks for help choosing a file system …" at bounding box center [346, 65] width 237 height 27
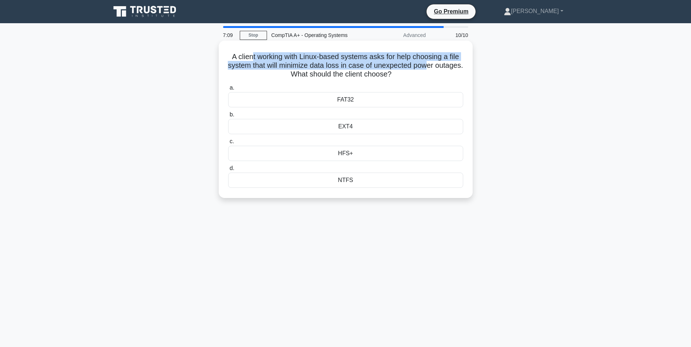
drag, startPoint x: 276, startPoint y: 62, endPoint x: 442, endPoint y: 64, distance: 165.8
click at [442, 64] on h5 "A client working with Linux-based systems asks for help choosing a file system …" at bounding box center [346, 65] width 237 height 27
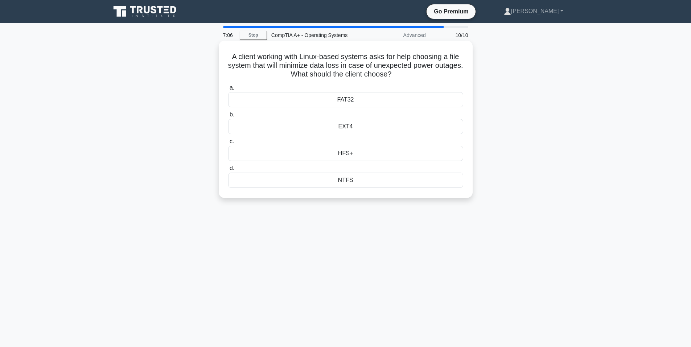
click at [316, 99] on div "FAT32" at bounding box center [345, 99] width 235 height 15
click at [228, 90] on input "a. FAT32" at bounding box center [228, 88] width 0 height 5
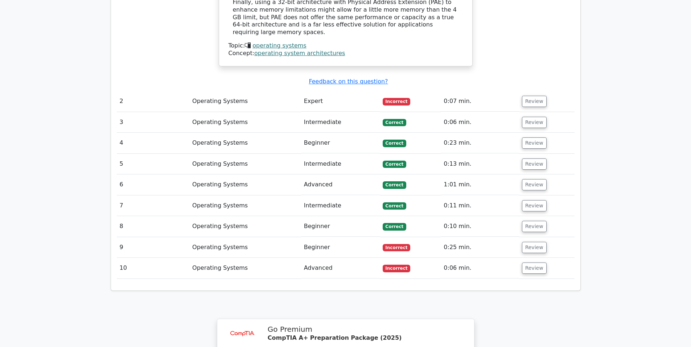
scroll to position [871, 0]
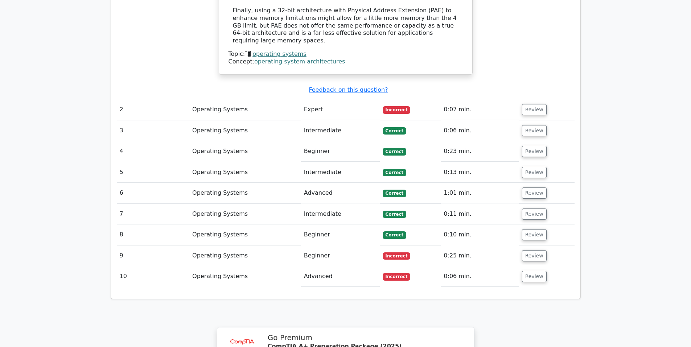
click at [292, 266] on td "Operating Systems" at bounding box center [245, 276] width 112 height 21
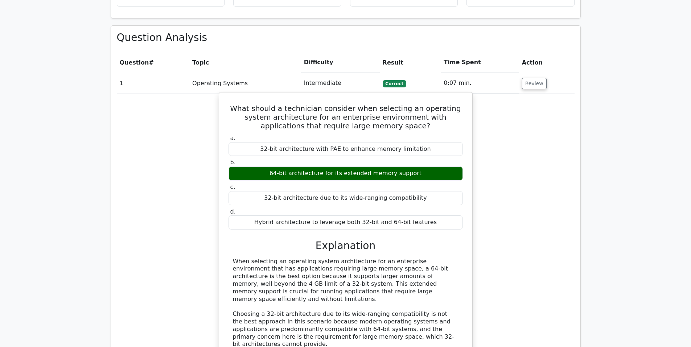
scroll to position [472, 0]
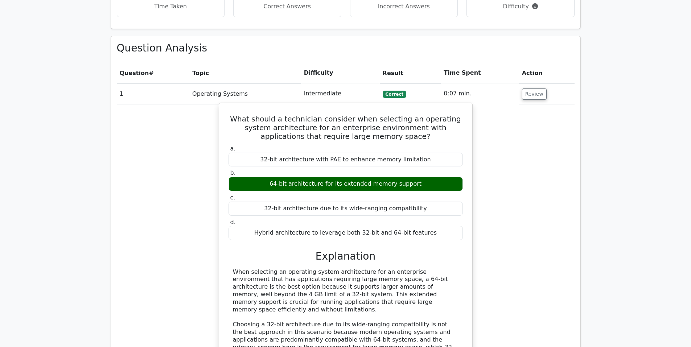
drag, startPoint x: 306, startPoint y: 213, endPoint x: 308, endPoint y: 208, distance: 5.2
